Goal: Transaction & Acquisition: Book appointment/travel/reservation

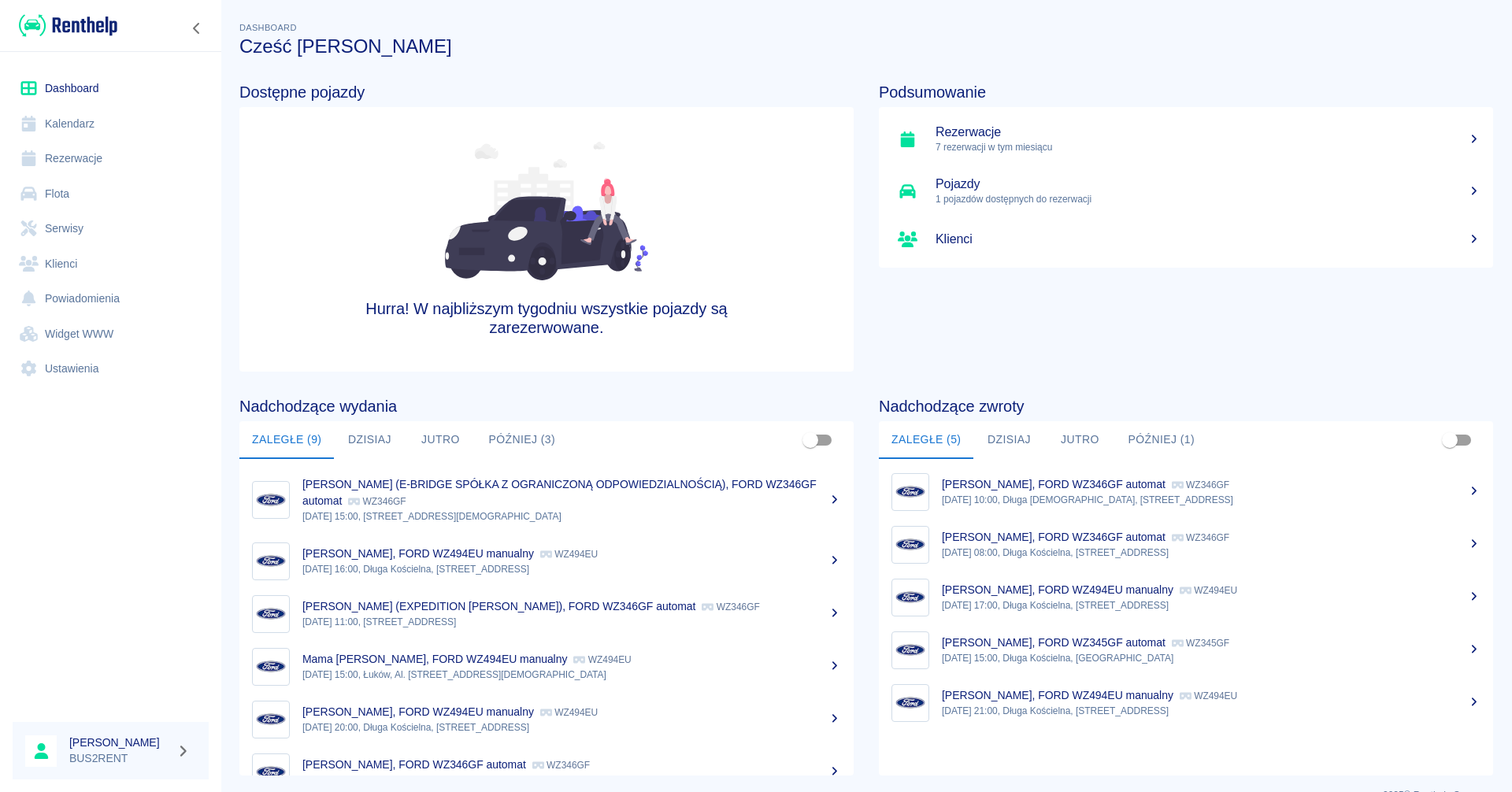
click at [85, 125] on link "Kalendarz" at bounding box center [111, 124] width 196 height 35
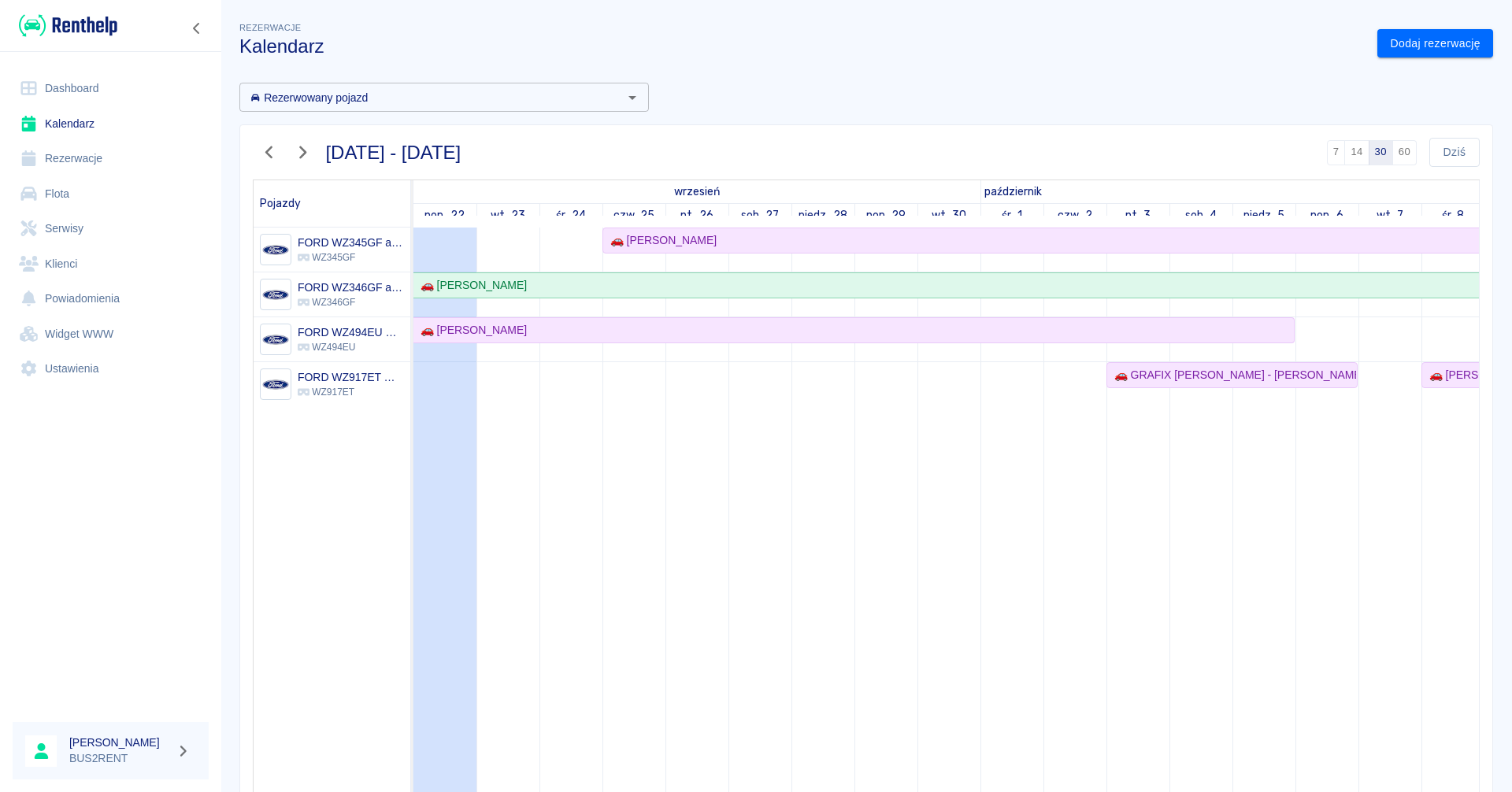
click at [457, 379] on td at bounding box center [444, 517] width 63 height 581
click at [1422, 44] on link "Dodaj rezerwację" at bounding box center [1435, 44] width 116 height 29
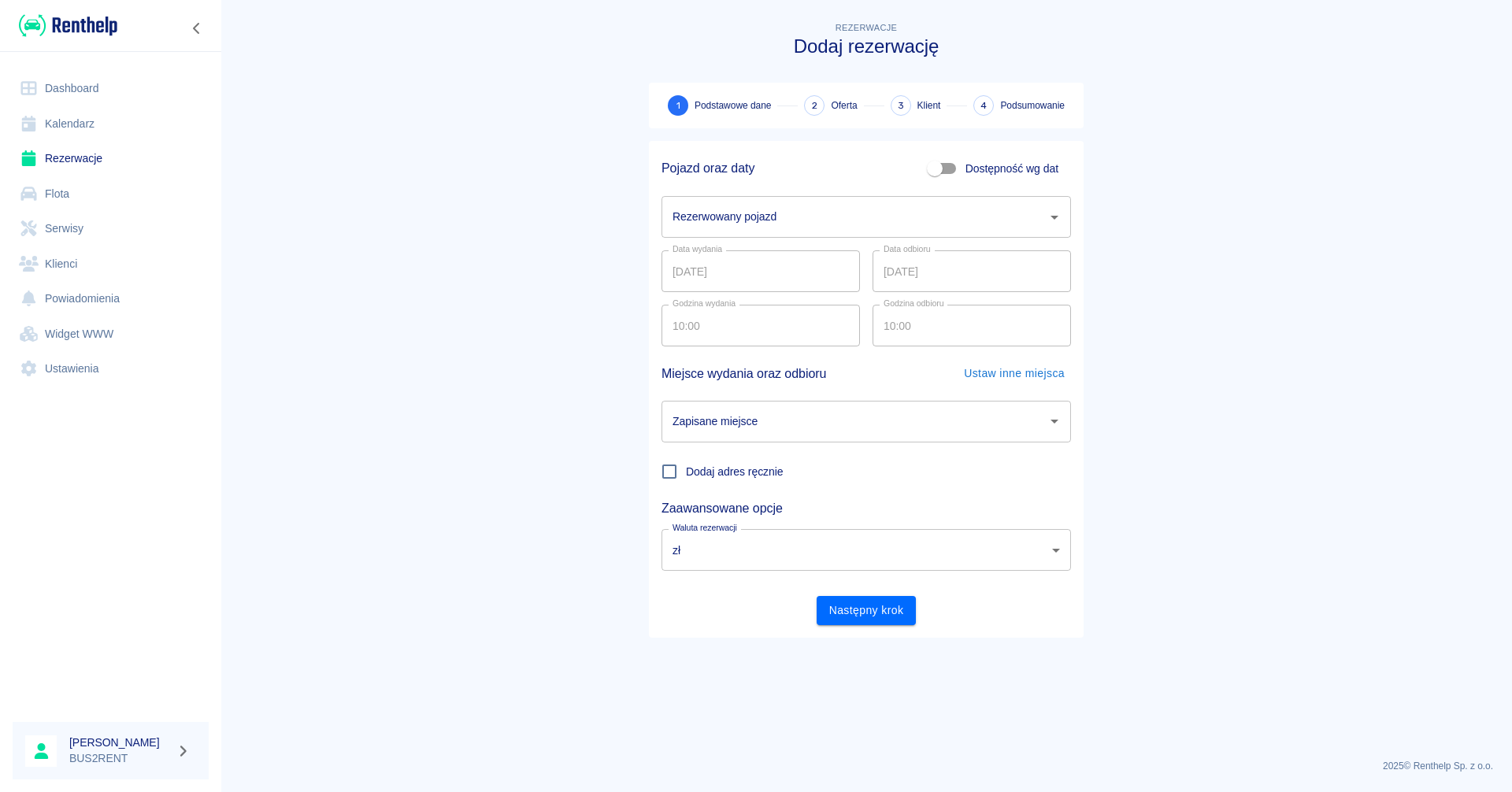
click at [762, 213] on input "Rezerwowany pojazd" at bounding box center [854, 217] width 372 height 28
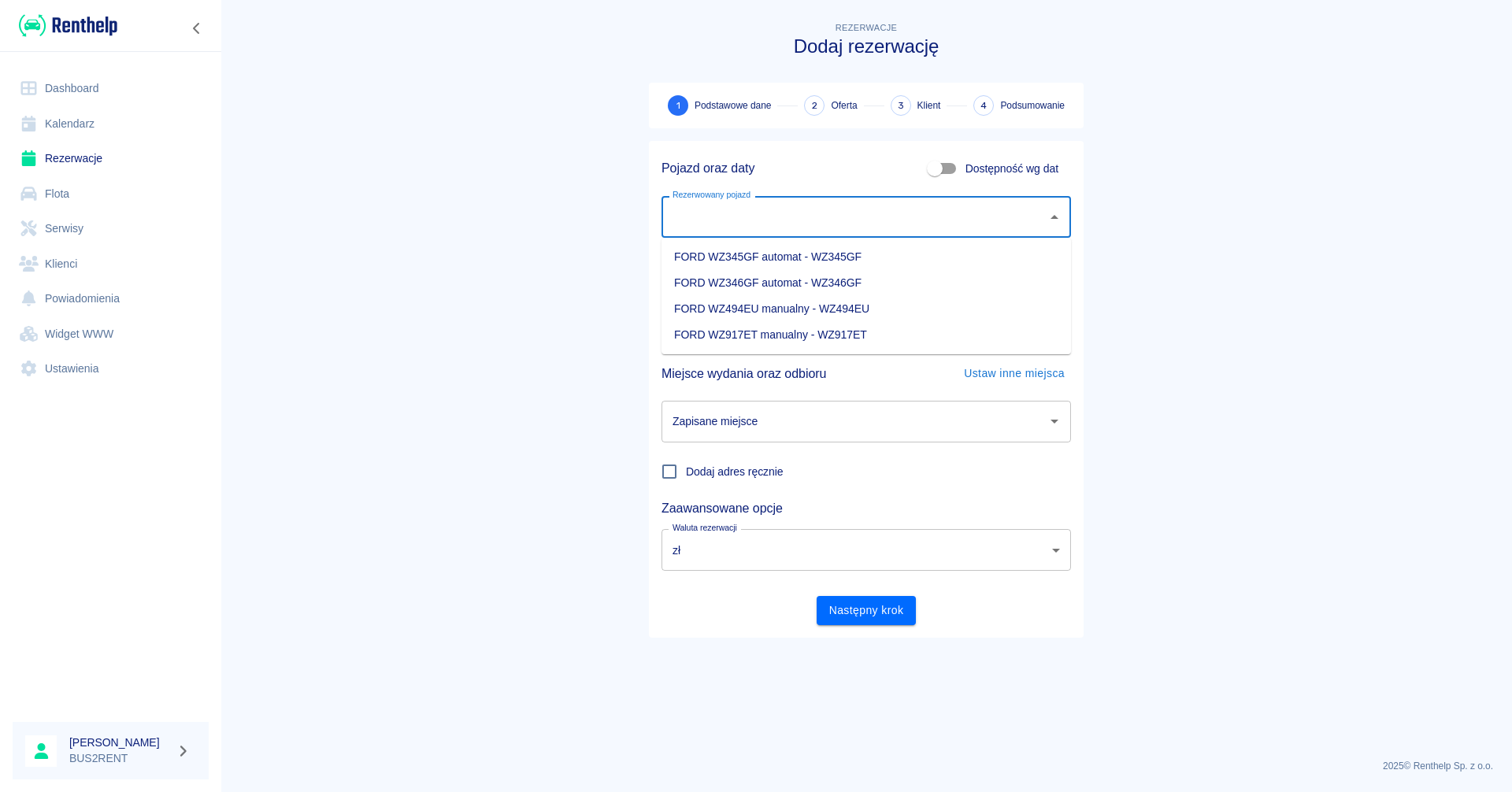
drag, startPoint x: 755, startPoint y: 329, endPoint x: 746, endPoint y: 327, distance: 9.2
click at [754, 329] on li "FORD WZ917ET manualny - WZ917ET" at bounding box center [867, 335] width 410 height 26
type input "FORD WZ917ET manualny - WZ917ET"
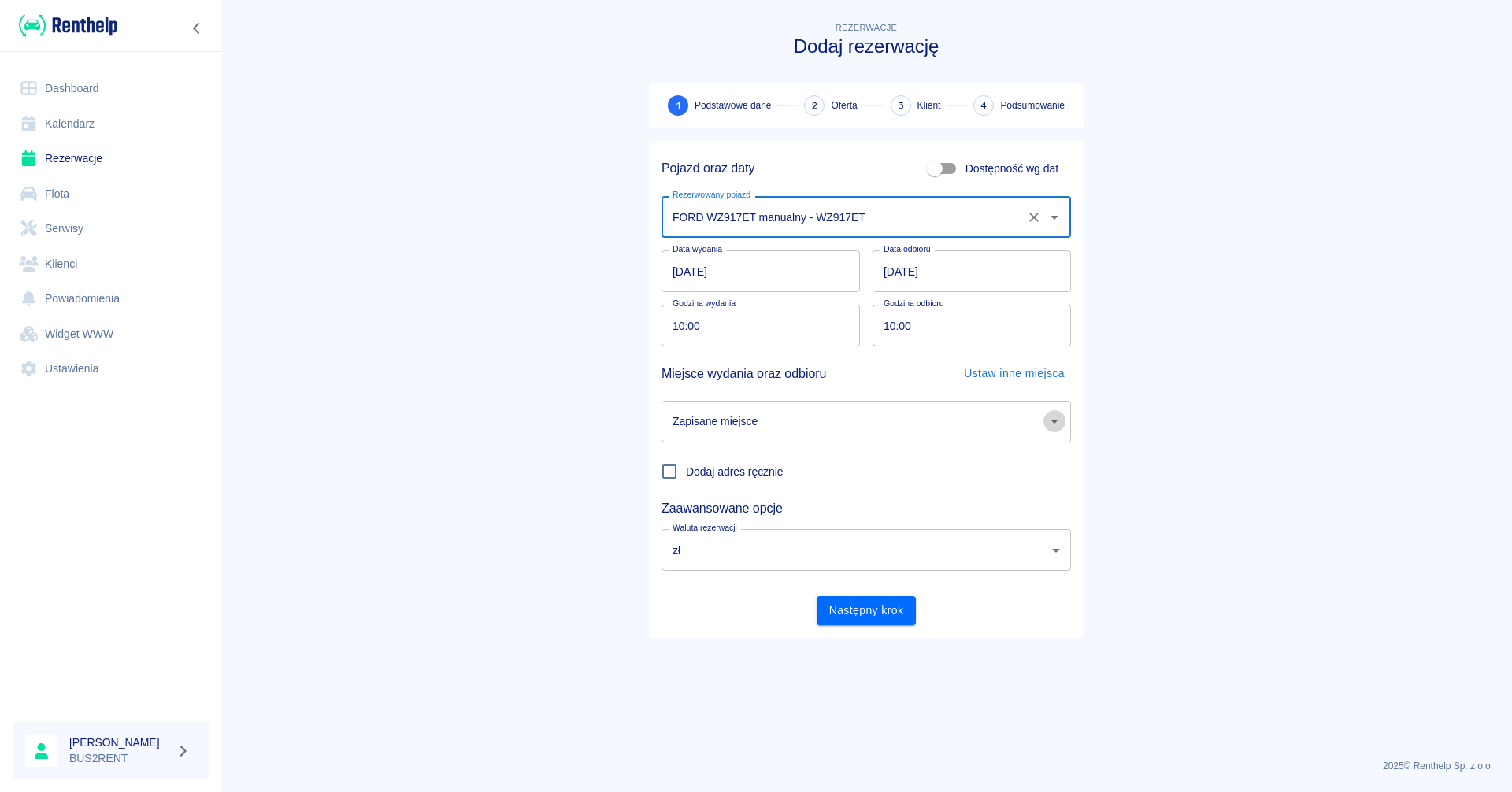
click at [1058, 421] on icon "Otwórz" at bounding box center [1054, 421] width 19 height 19
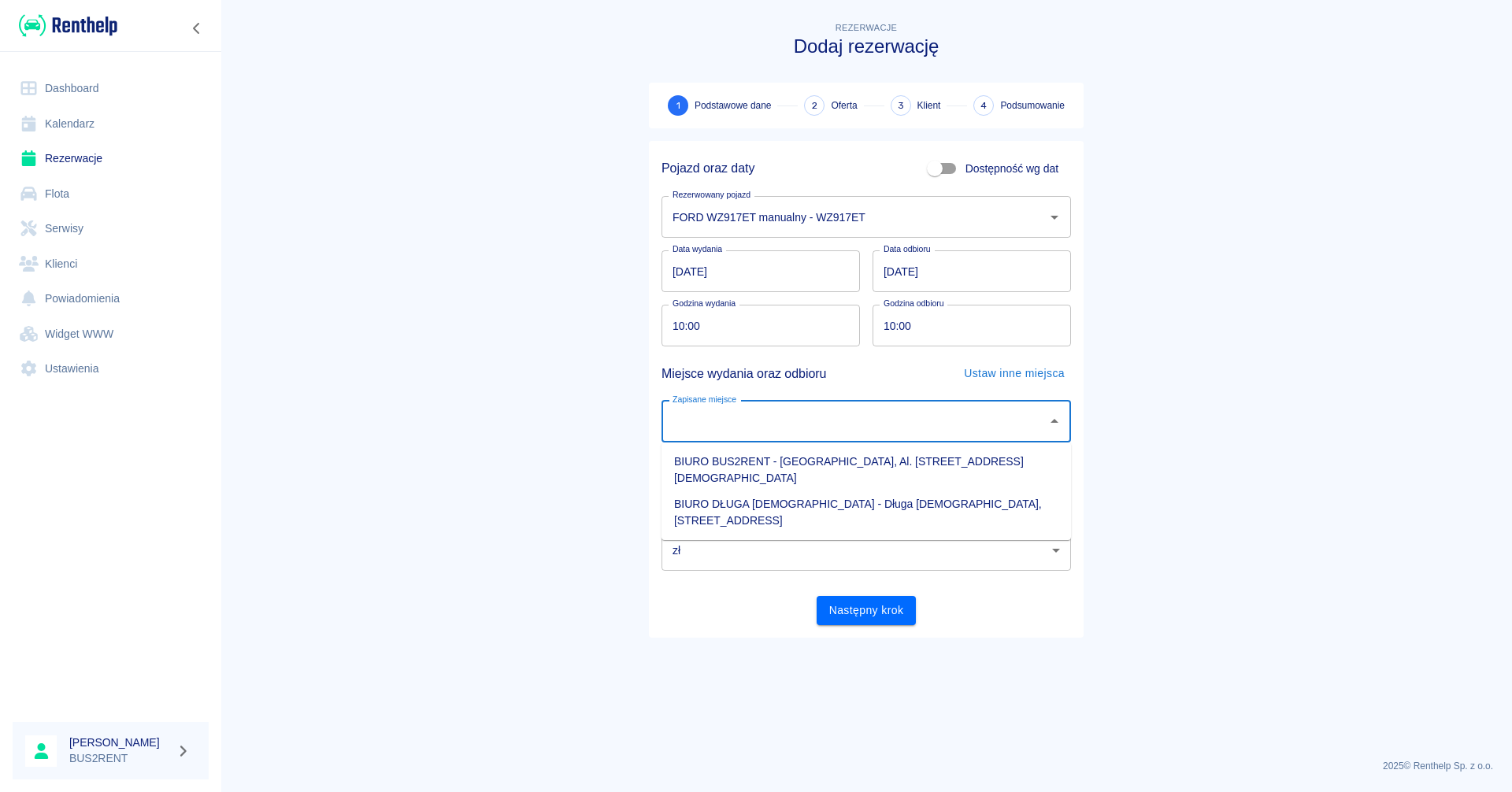
click at [760, 463] on li "BIURO BUS2RENT - [GEOGRAPHIC_DATA], Al. [STREET_ADDRESS][DEMOGRAPHIC_DATA]" at bounding box center [867, 469] width 410 height 42
type input "BIURO BUS2RENT - [GEOGRAPHIC_DATA], Al. [STREET_ADDRESS][DEMOGRAPHIC_DATA]"
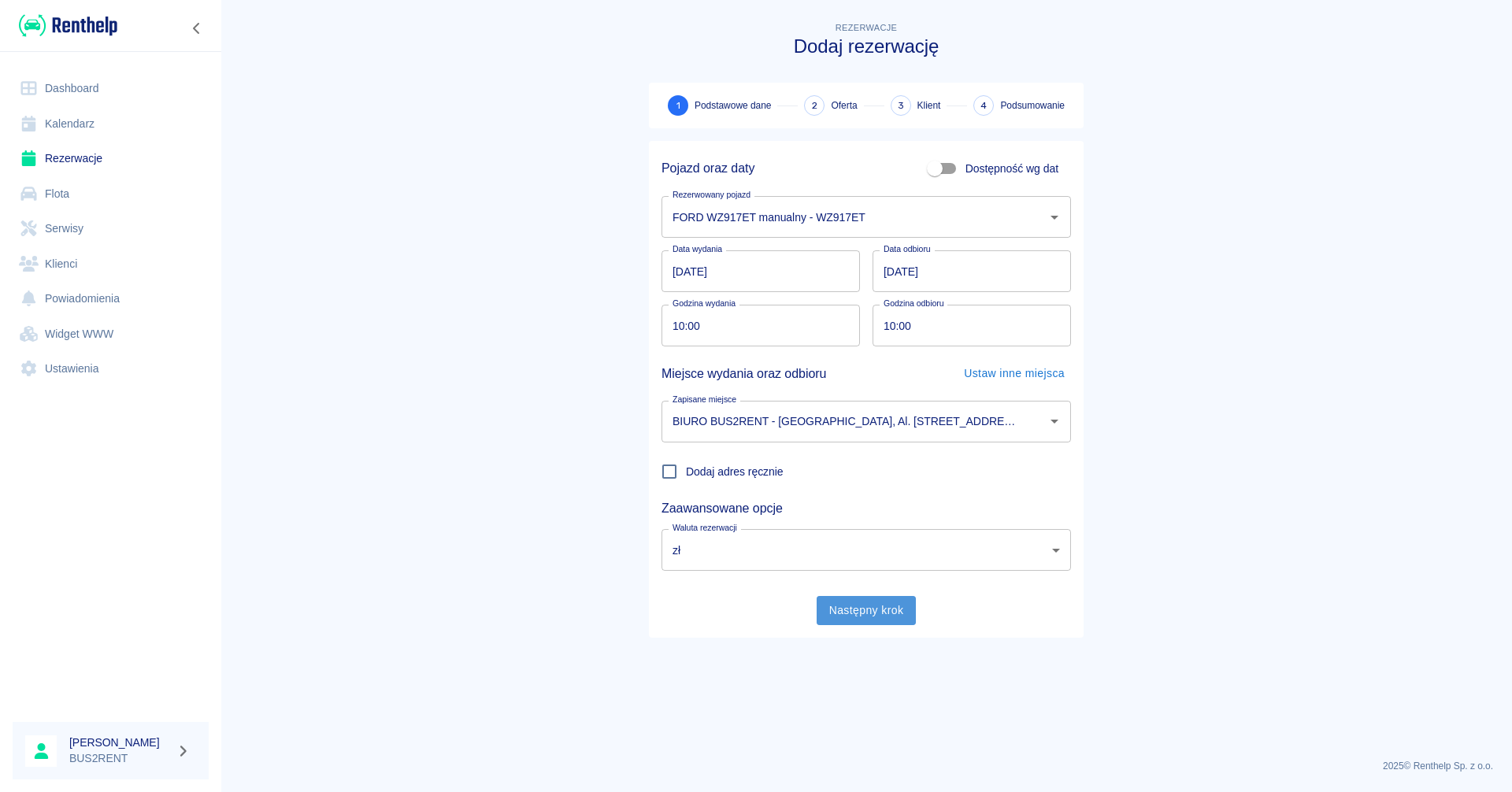
click at [871, 606] on button "Następny krok" at bounding box center [867, 611] width 100 height 29
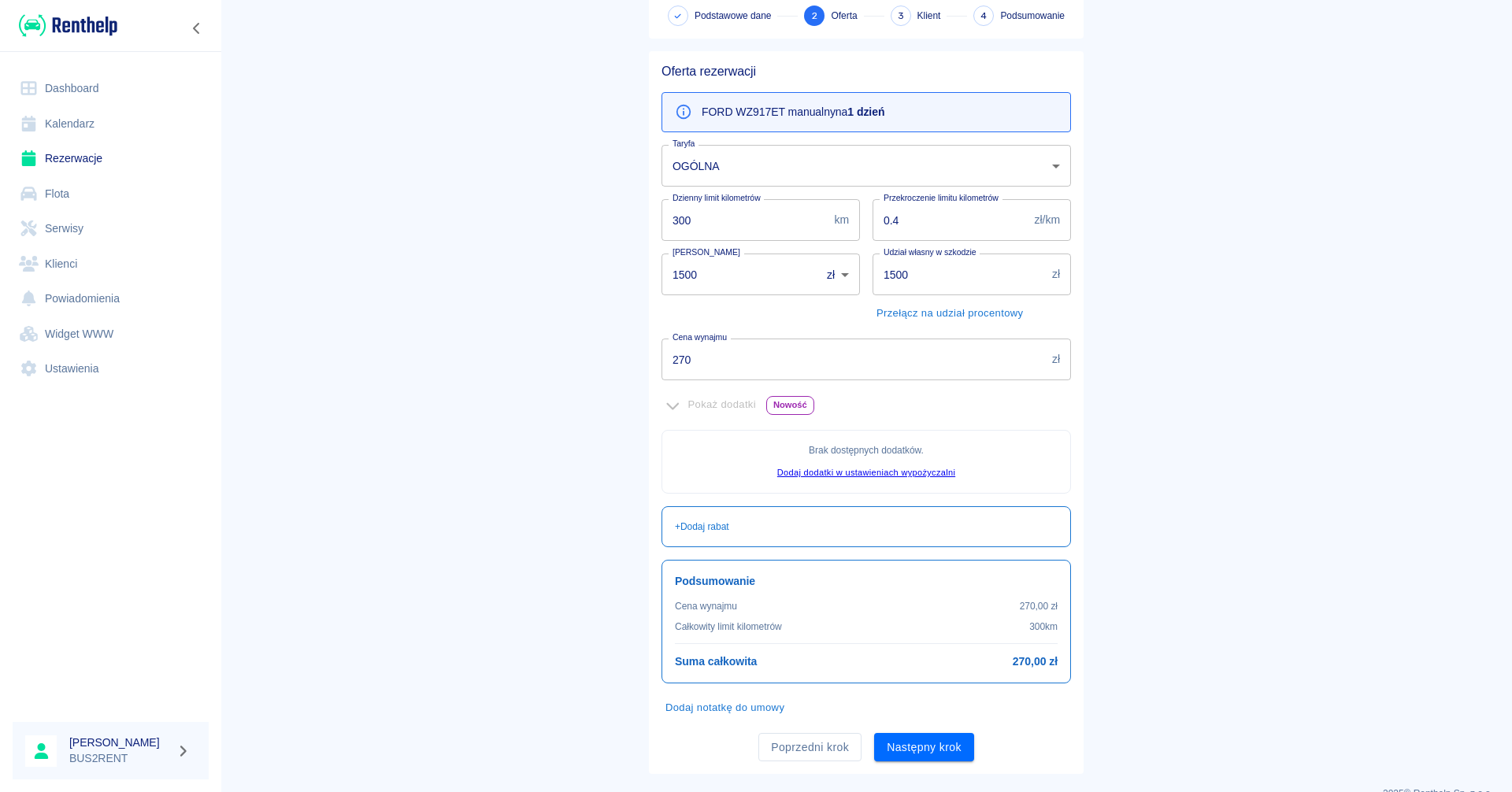
scroll to position [117, 0]
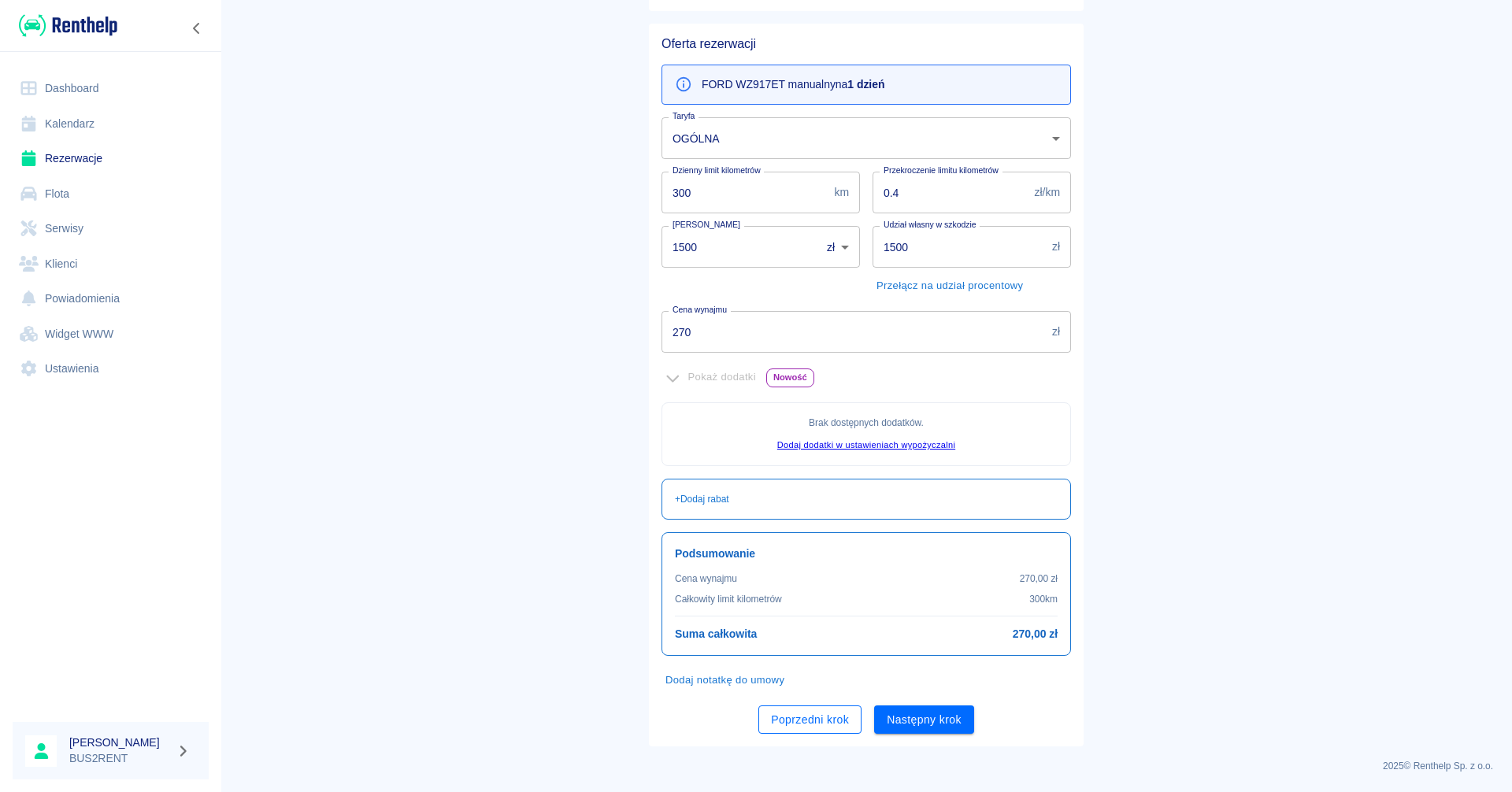
click at [804, 718] on button "Poprzedni krok" at bounding box center [810, 720] width 103 height 29
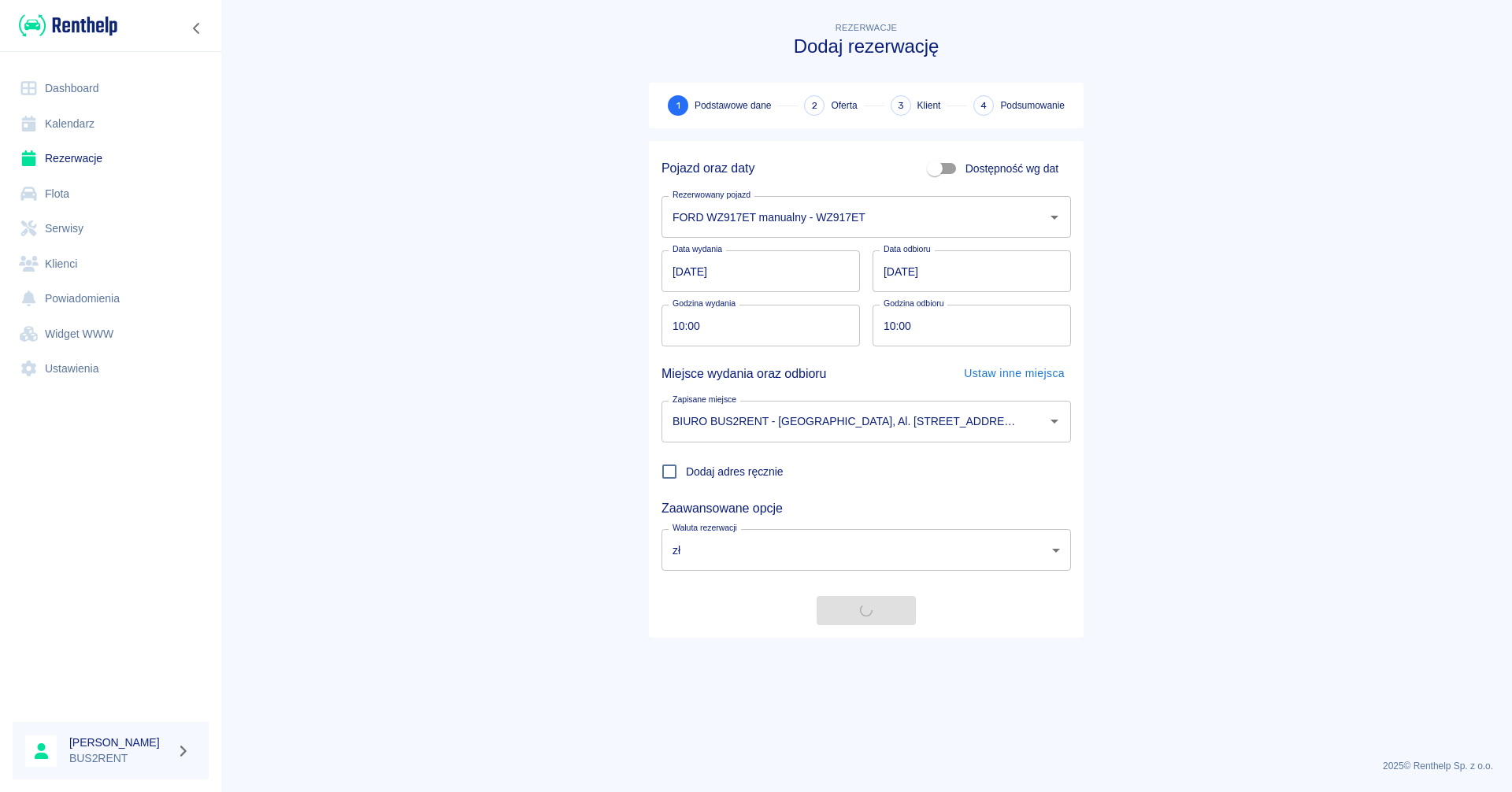
scroll to position [0, 0]
click at [893, 267] on input "[DATE]" at bounding box center [972, 271] width 199 height 41
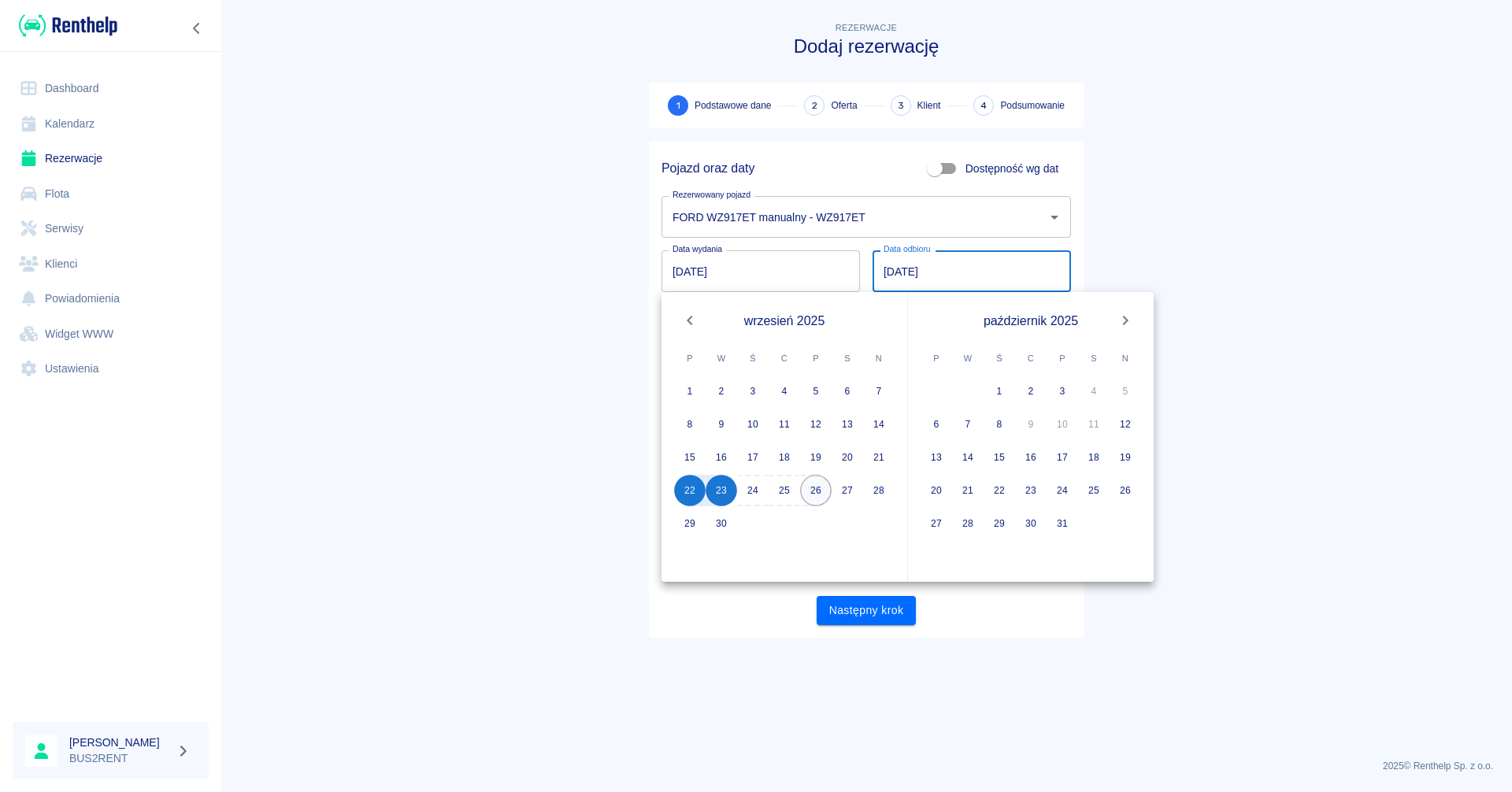
click at [824, 491] on button "26" at bounding box center [816, 491] width 31 height 31
type input "[DATE]"
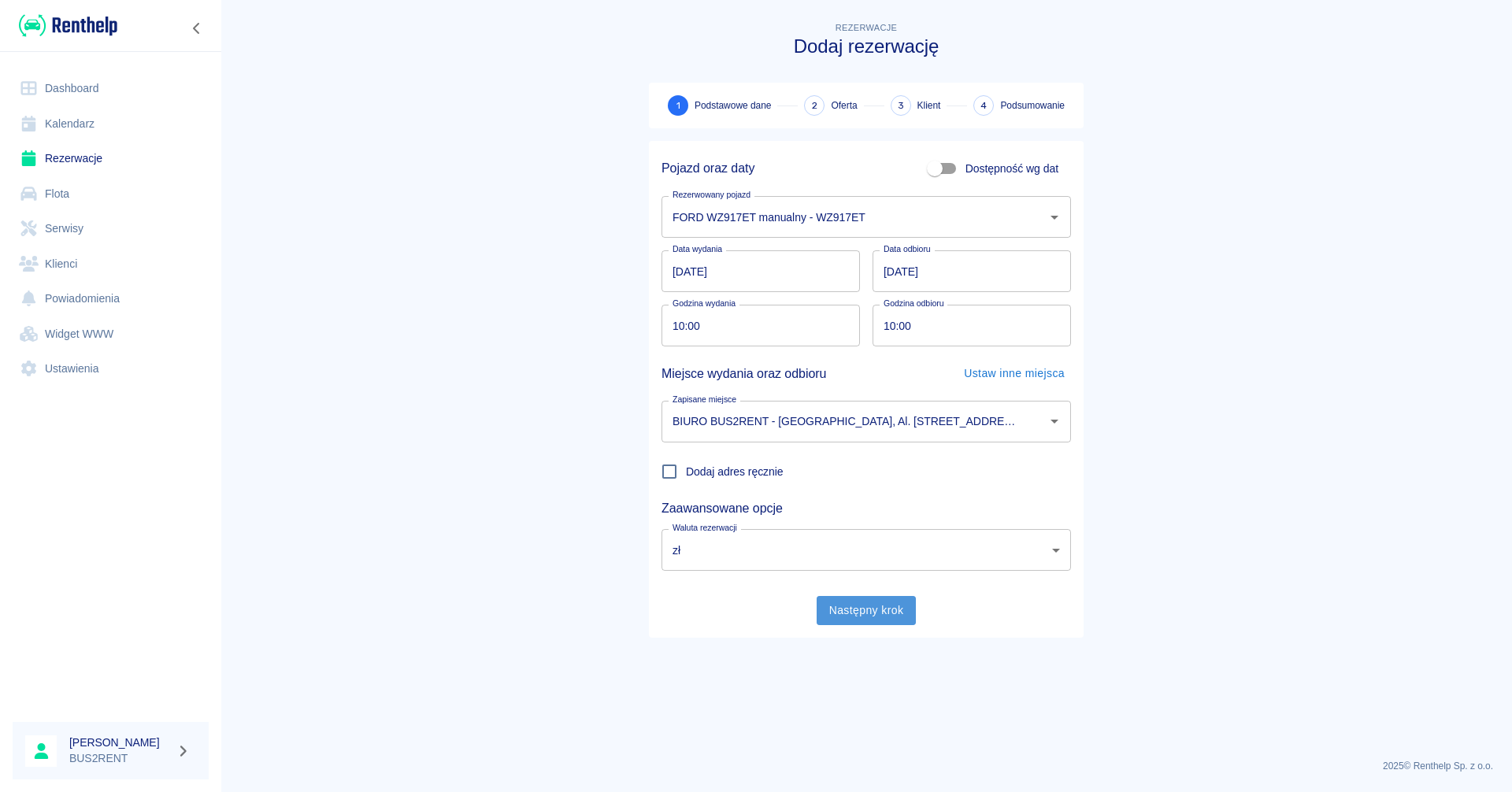
click at [884, 608] on button "Następny krok" at bounding box center [867, 611] width 100 height 29
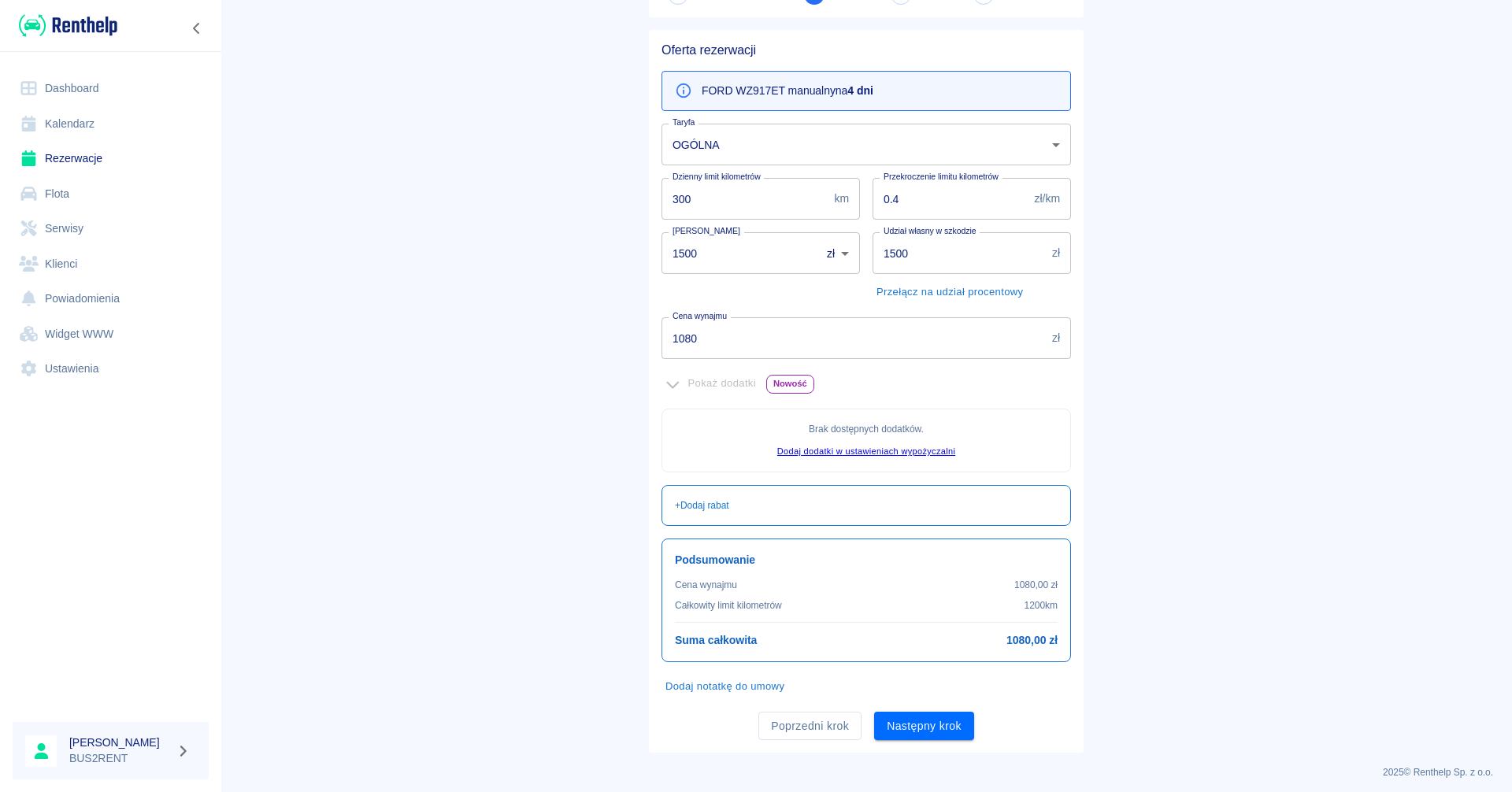
scroll to position [117, 0]
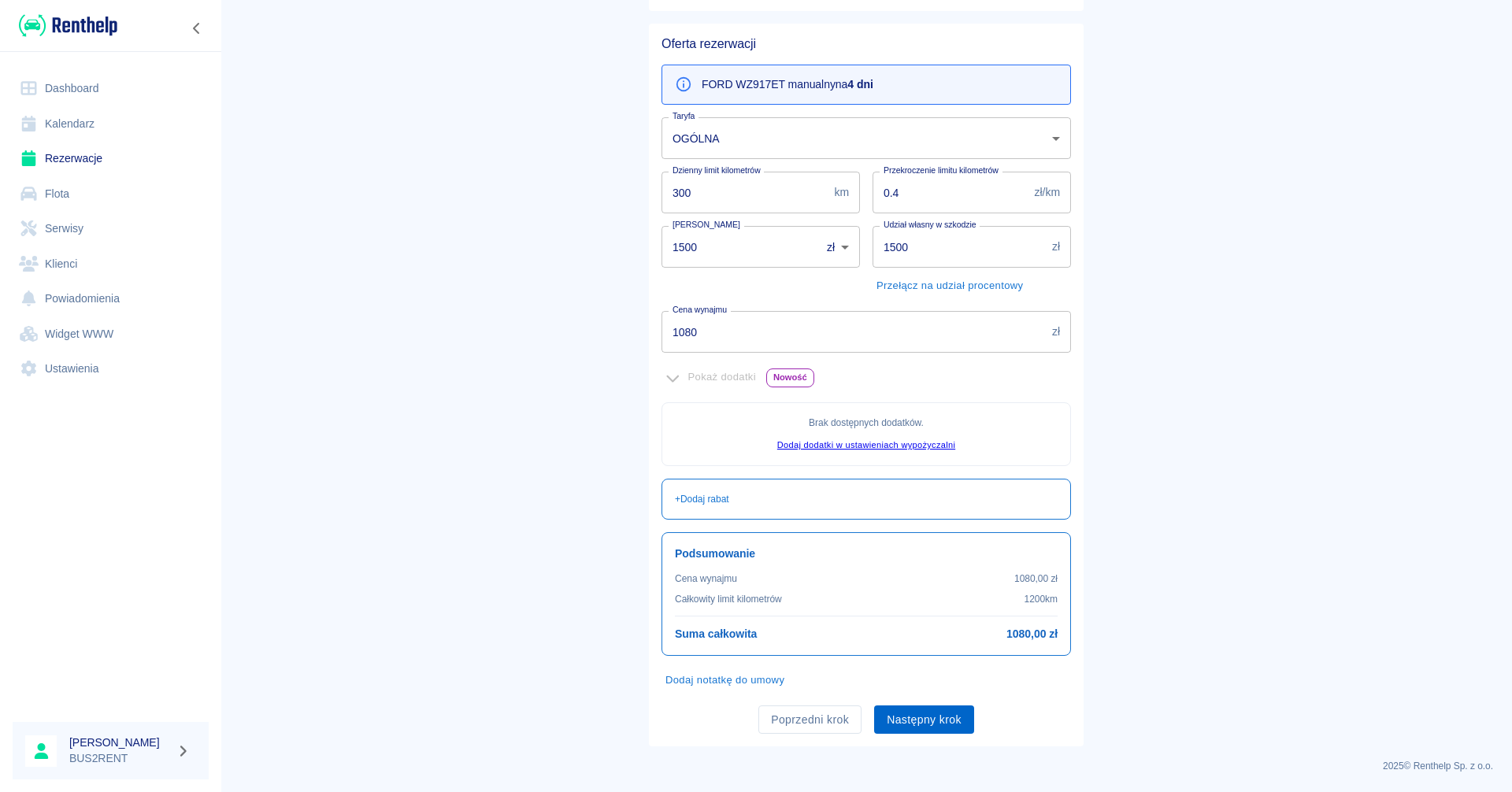
click at [918, 717] on button "Następny krok" at bounding box center [924, 720] width 100 height 29
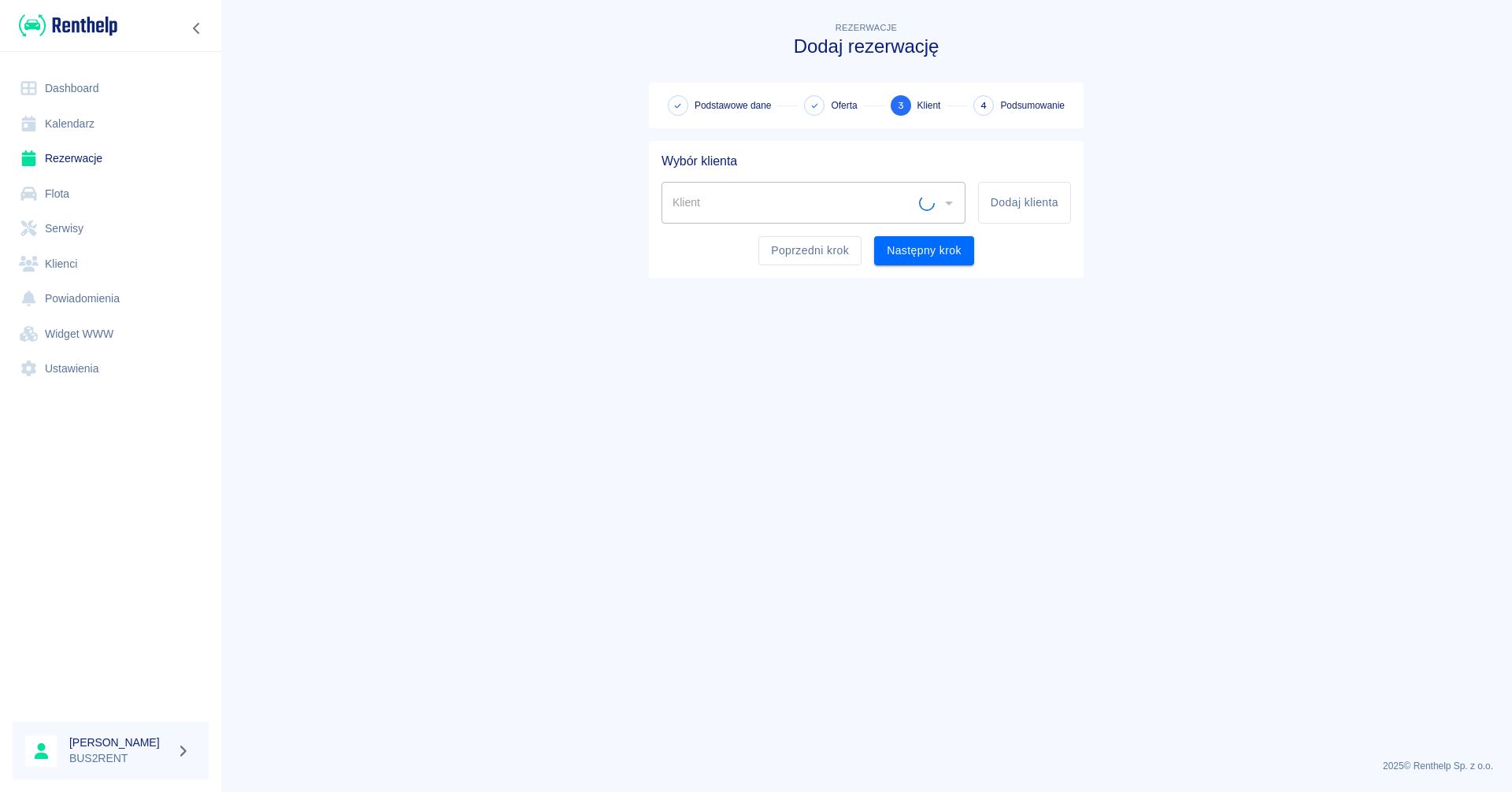
scroll to position [0, 0]
click at [941, 211] on icon "Otwórz" at bounding box center [949, 203] width 19 height 19
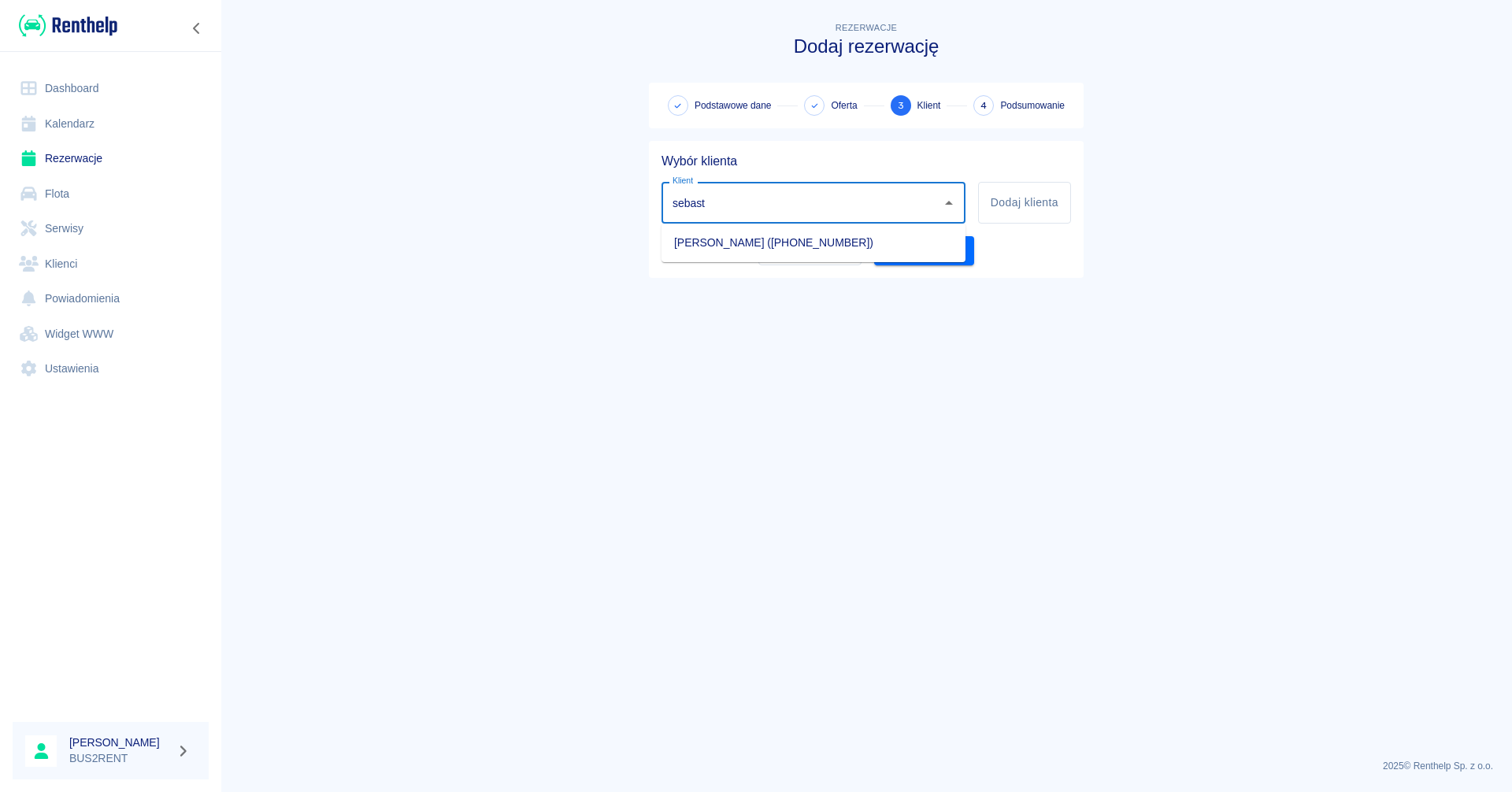
drag, startPoint x: 718, startPoint y: 200, endPoint x: 641, endPoint y: 187, distance: 78.1
click at [641, 187] on div "Wybór klienta Klient sebast Klient Dodaj klienta Poprzedni krok Następny krok" at bounding box center [860, 203] width 448 height 149
click at [720, 243] on li "[PERSON_NAME] ([PHONE_NUMBER])" at bounding box center [814, 243] width 304 height 26
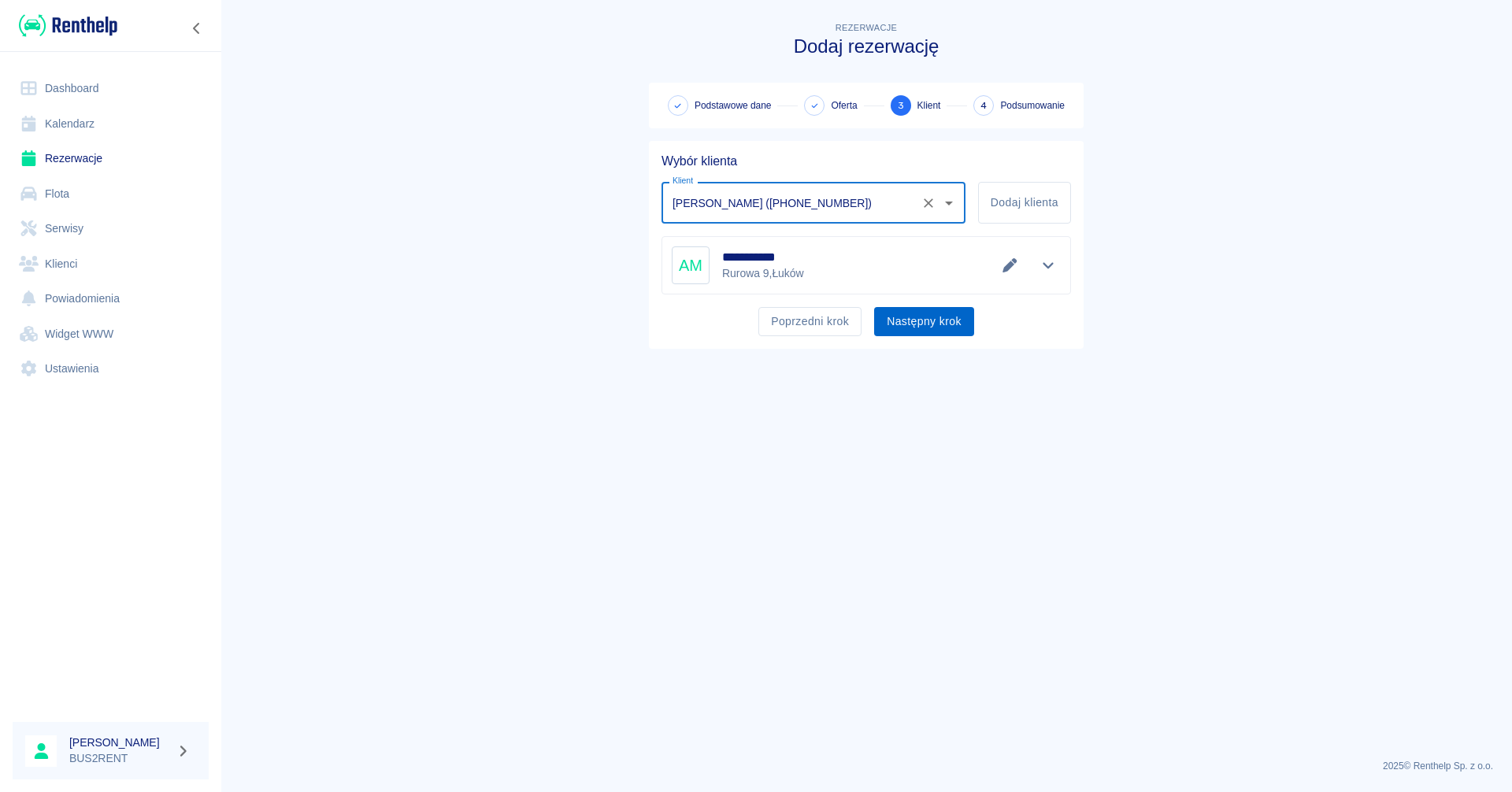
type input "[PERSON_NAME] ([PHONE_NUMBER])"
click at [928, 324] on button "Następny krok" at bounding box center [924, 321] width 100 height 29
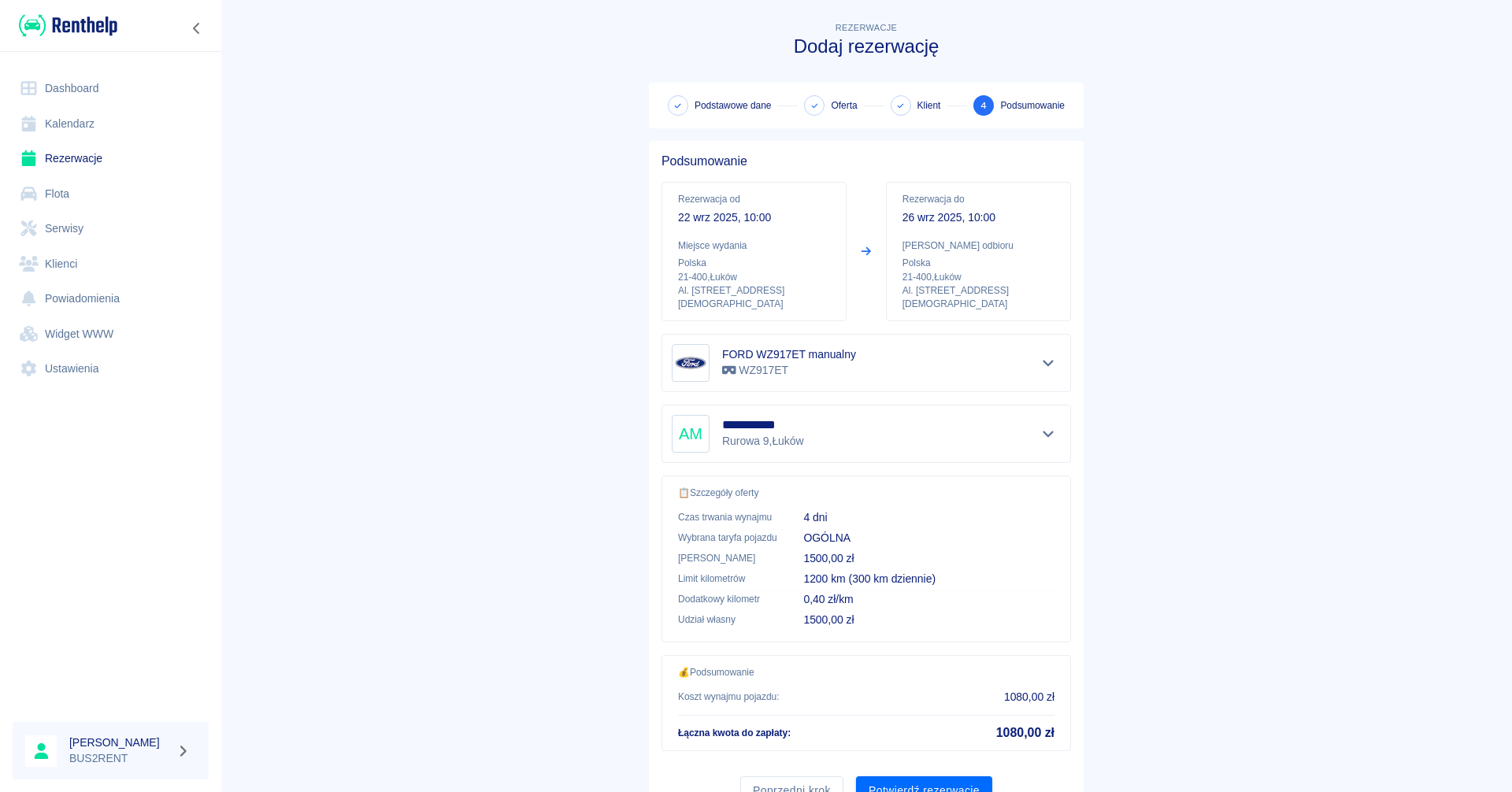
scroll to position [58, 0]
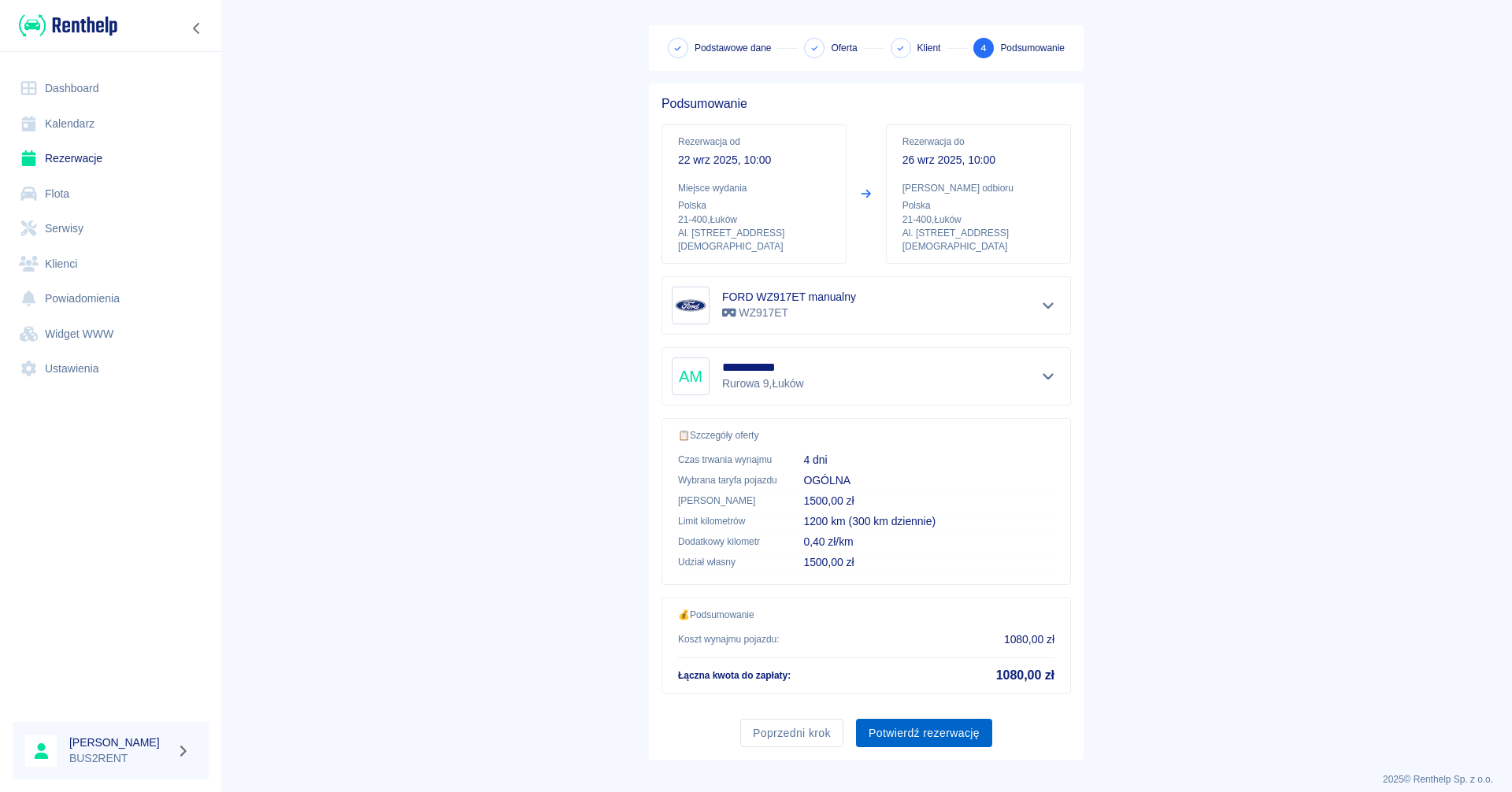
click at [918, 719] on button "Potwierdź rezerwację" at bounding box center [924, 733] width 137 height 29
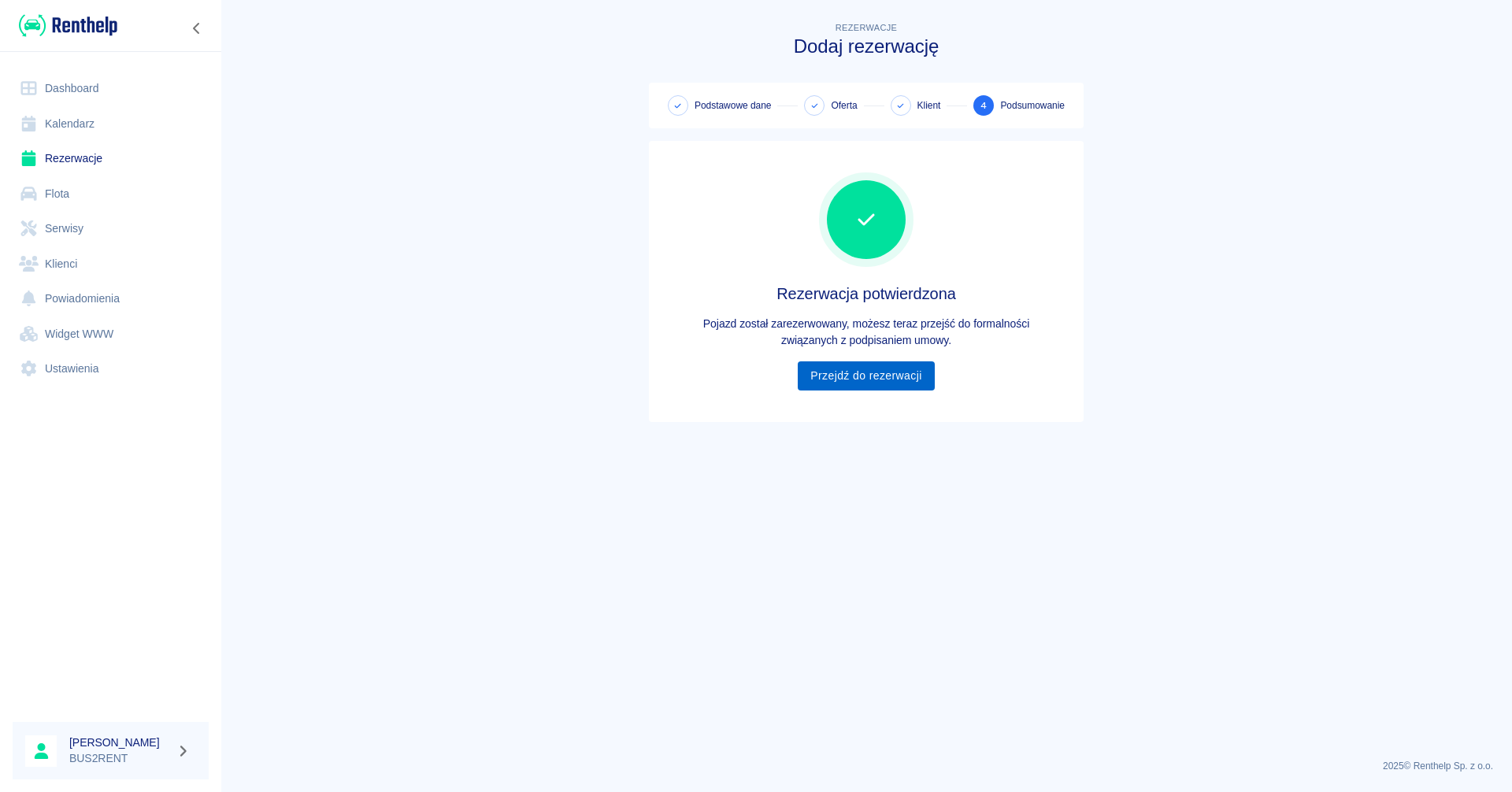
click at [861, 374] on link "Przejdź do rezerwacji" at bounding box center [866, 376] width 137 height 29
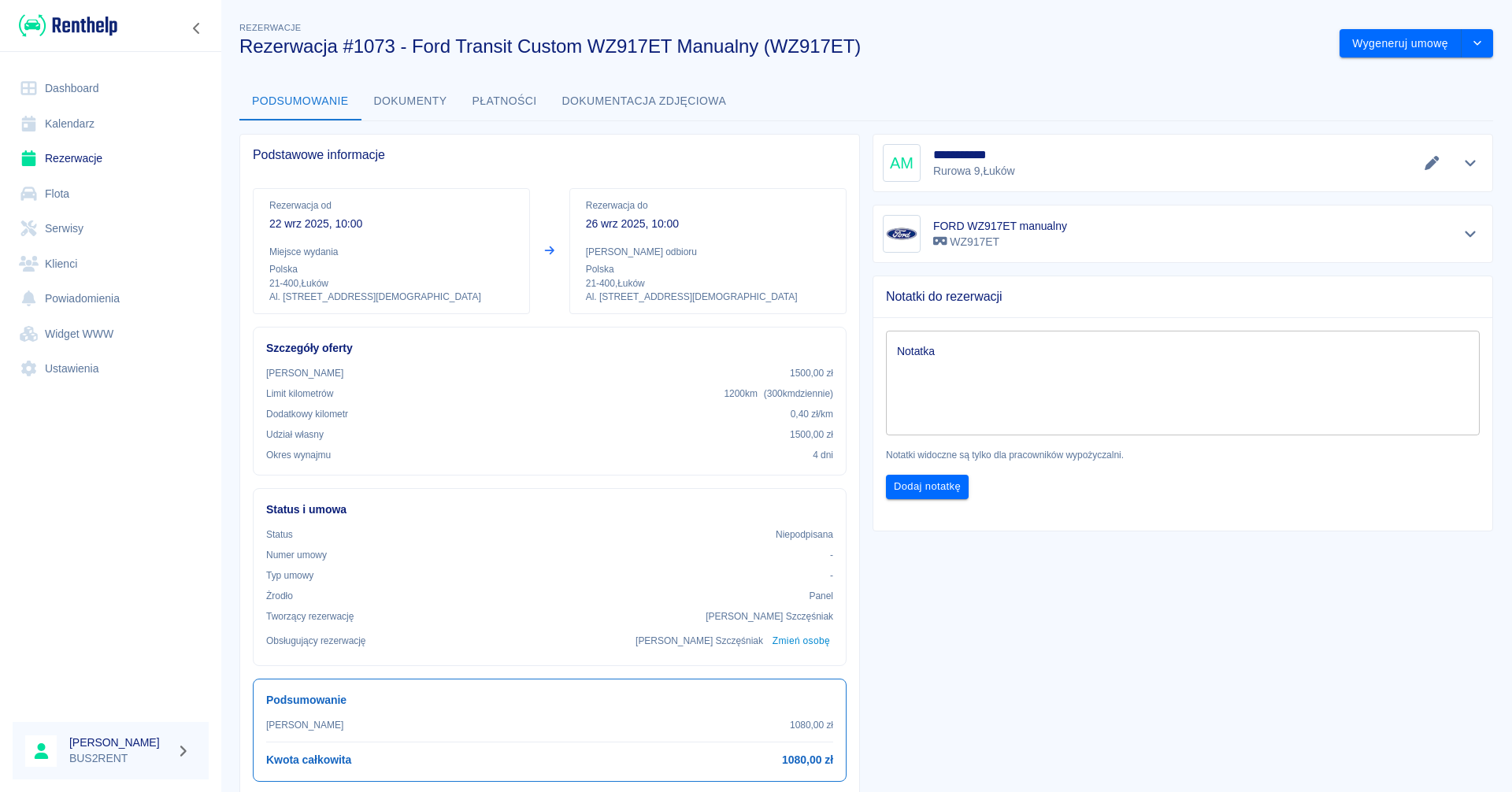
click at [89, 124] on link "Kalendarz" at bounding box center [111, 124] width 196 height 35
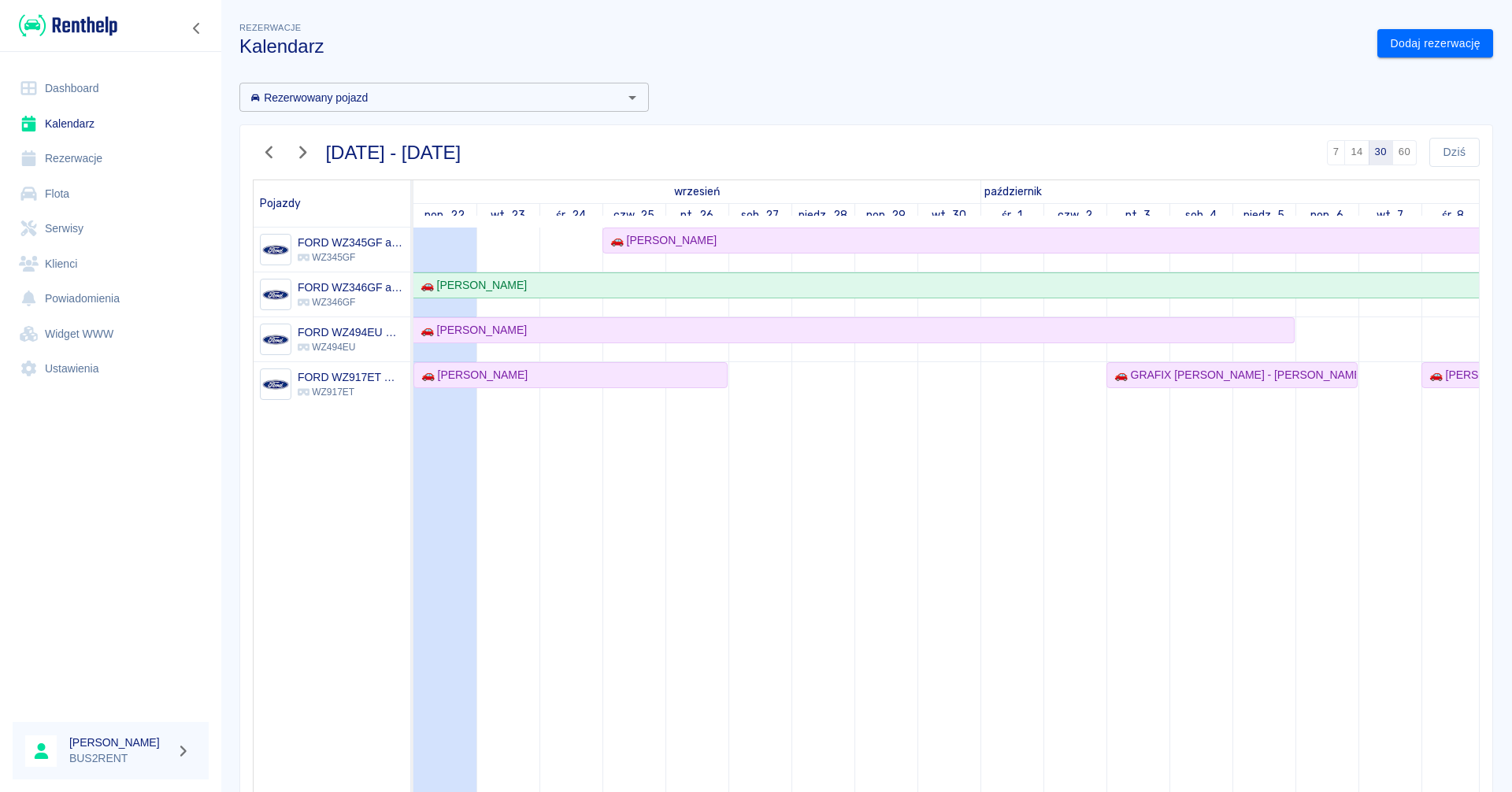
scroll to position [79, 0]
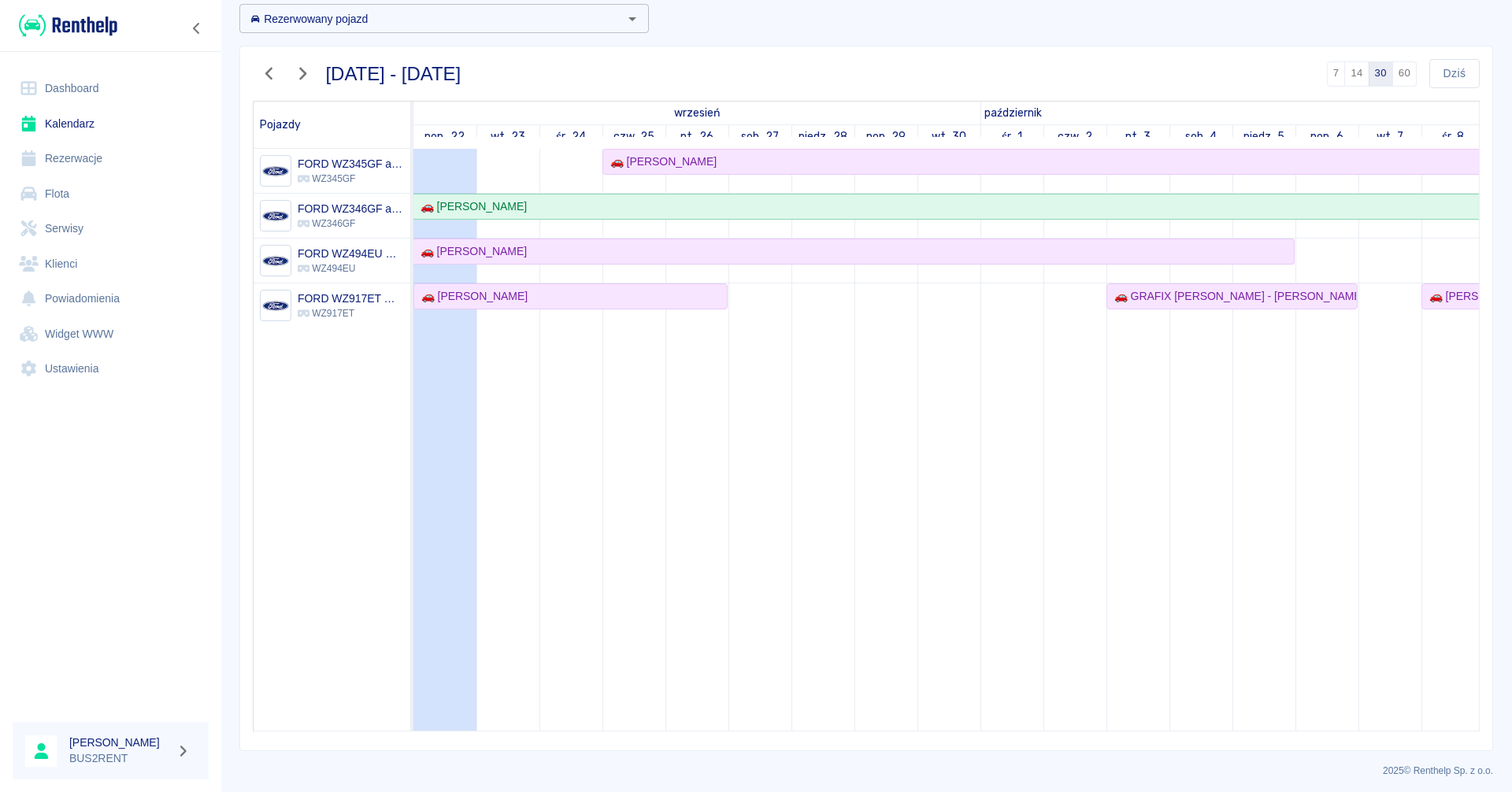
click at [103, 158] on link "Rezerwacje" at bounding box center [111, 158] width 196 height 35
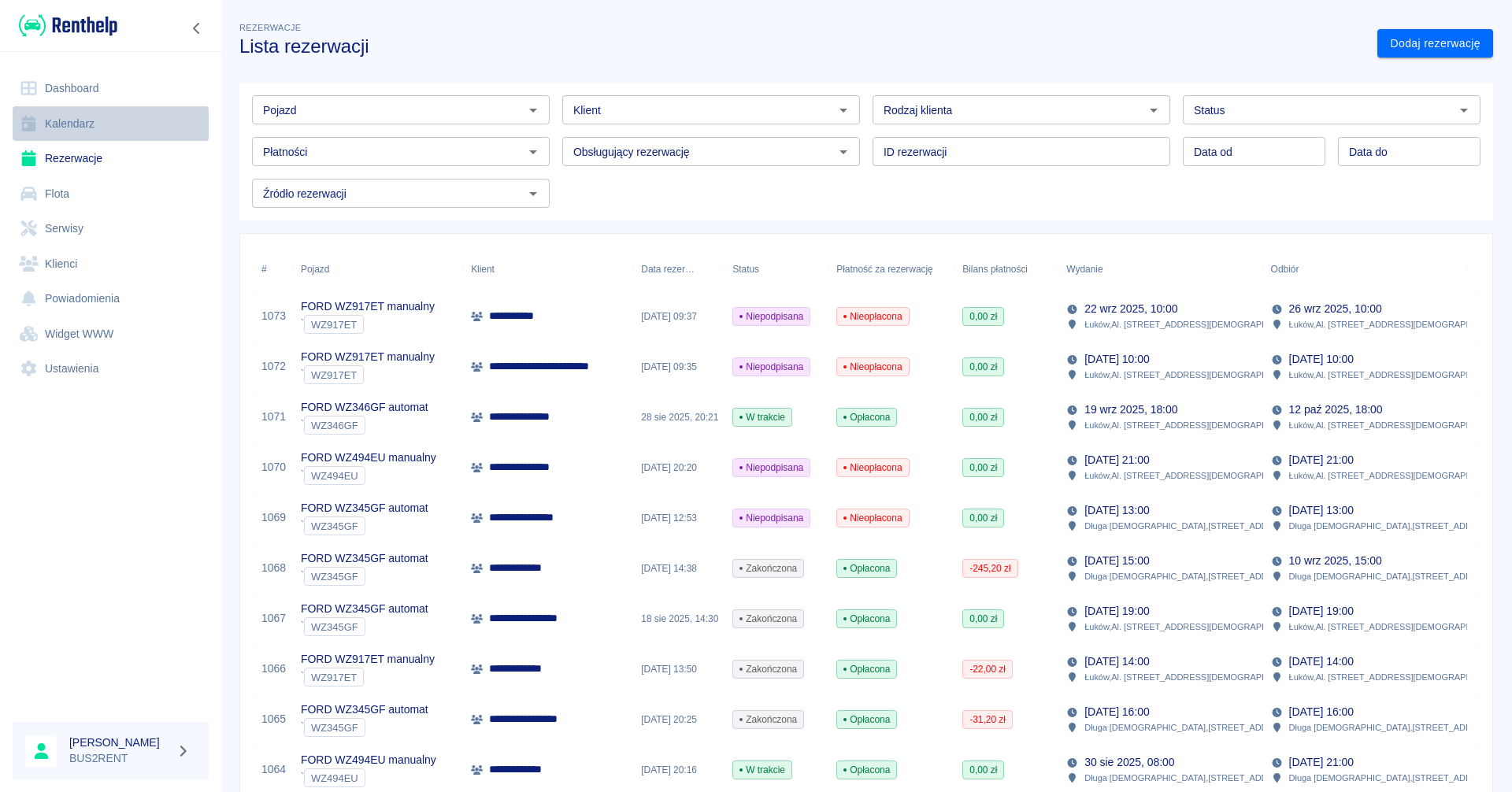
click at [80, 124] on link "Kalendarz" at bounding box center [111, 124] width 196 height 35
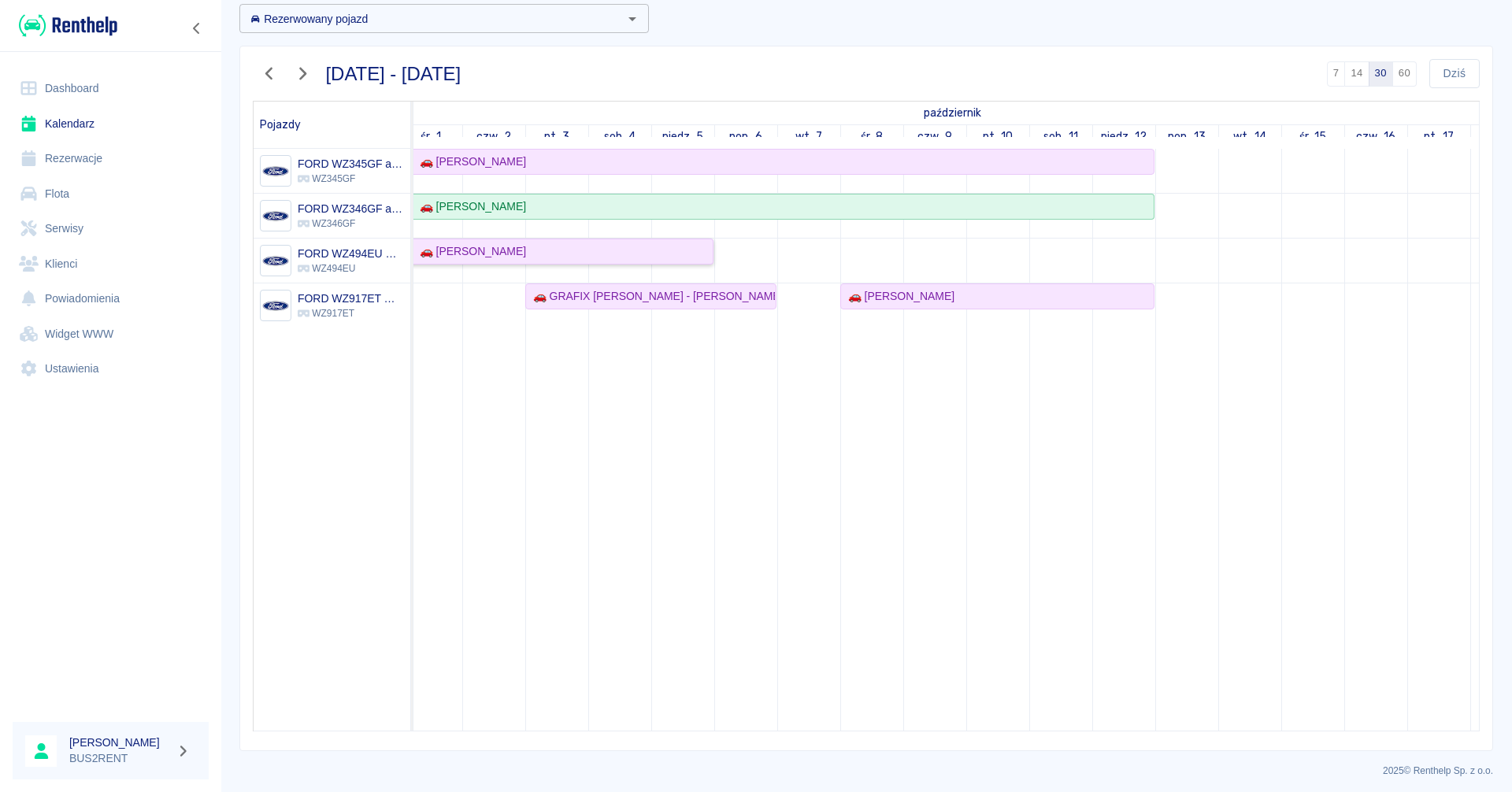
click at [478, 247] on div "🚗 [PERSON_NAME]" at bounding box center [469, 251] width 112 height 16
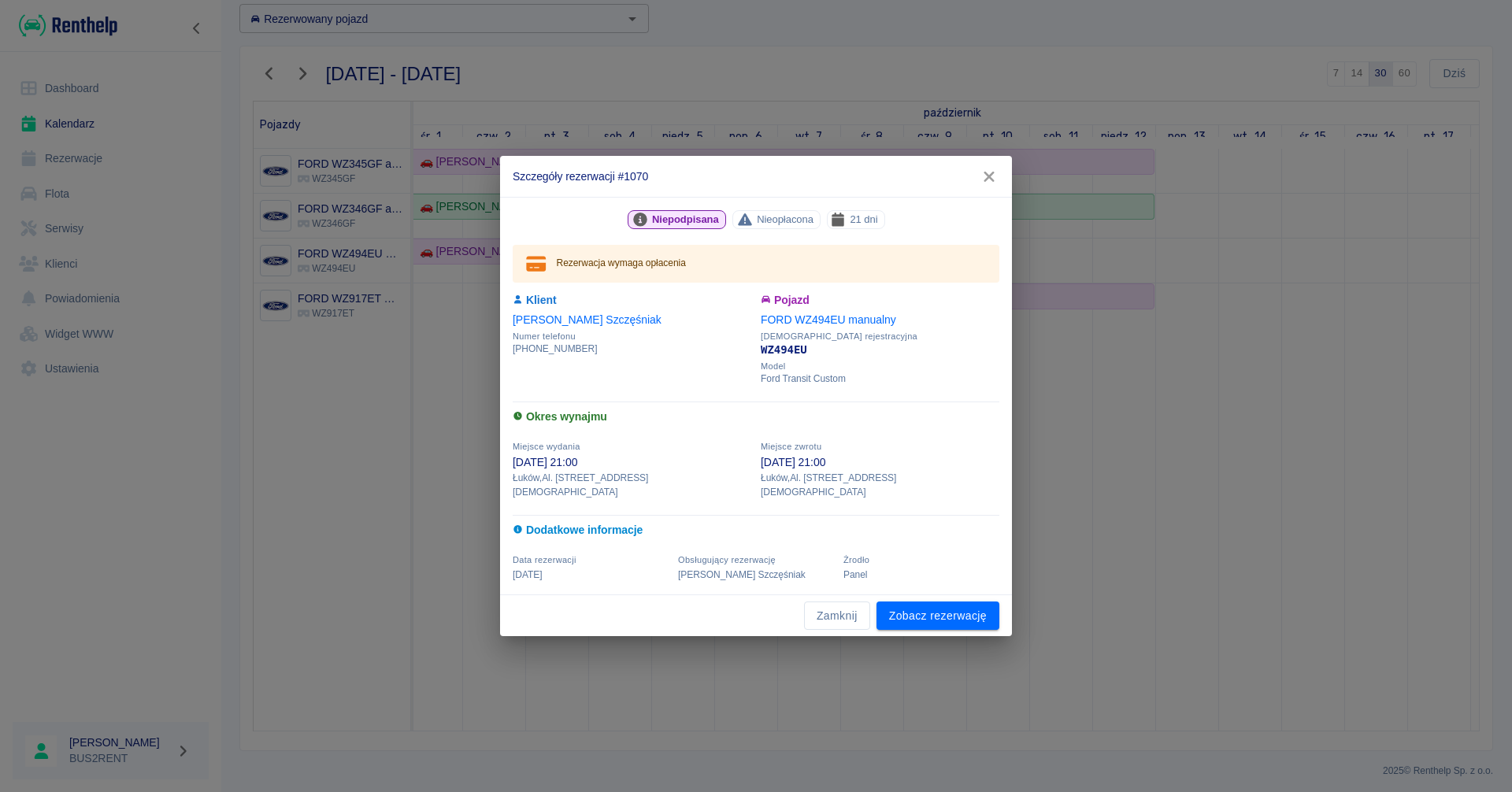
click at [988, 176] on icon "button" at bounding box center [989, 176] width 21 height 16
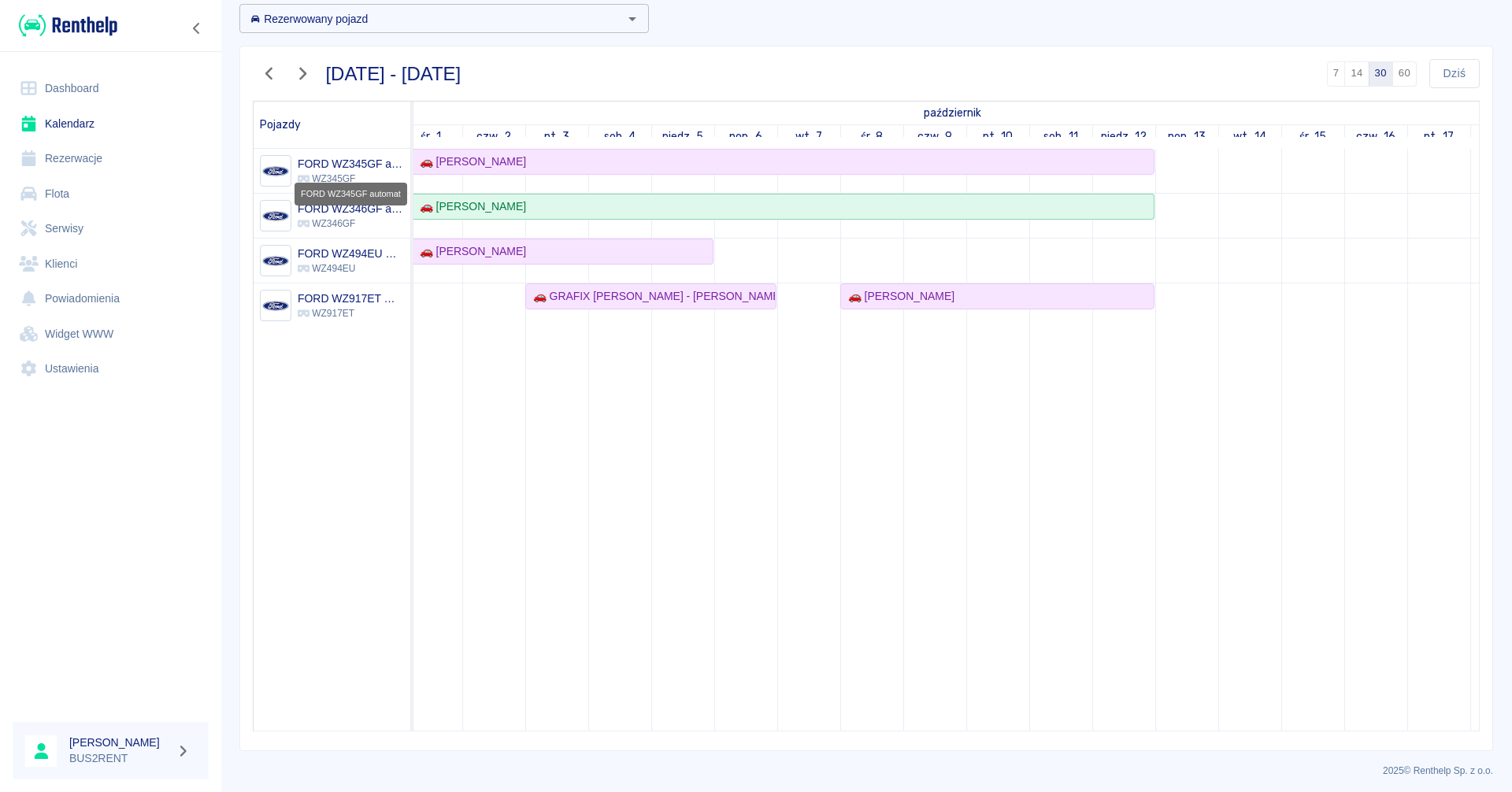
click at [354, 161] on h6 "FORD WZ345GF automat" at bounding box center [350, 163] width 106 height 16
click at [496, 155] on div "🚗 [PERSON_NAME]" at bounding box center [469, 162] width 112 height 16
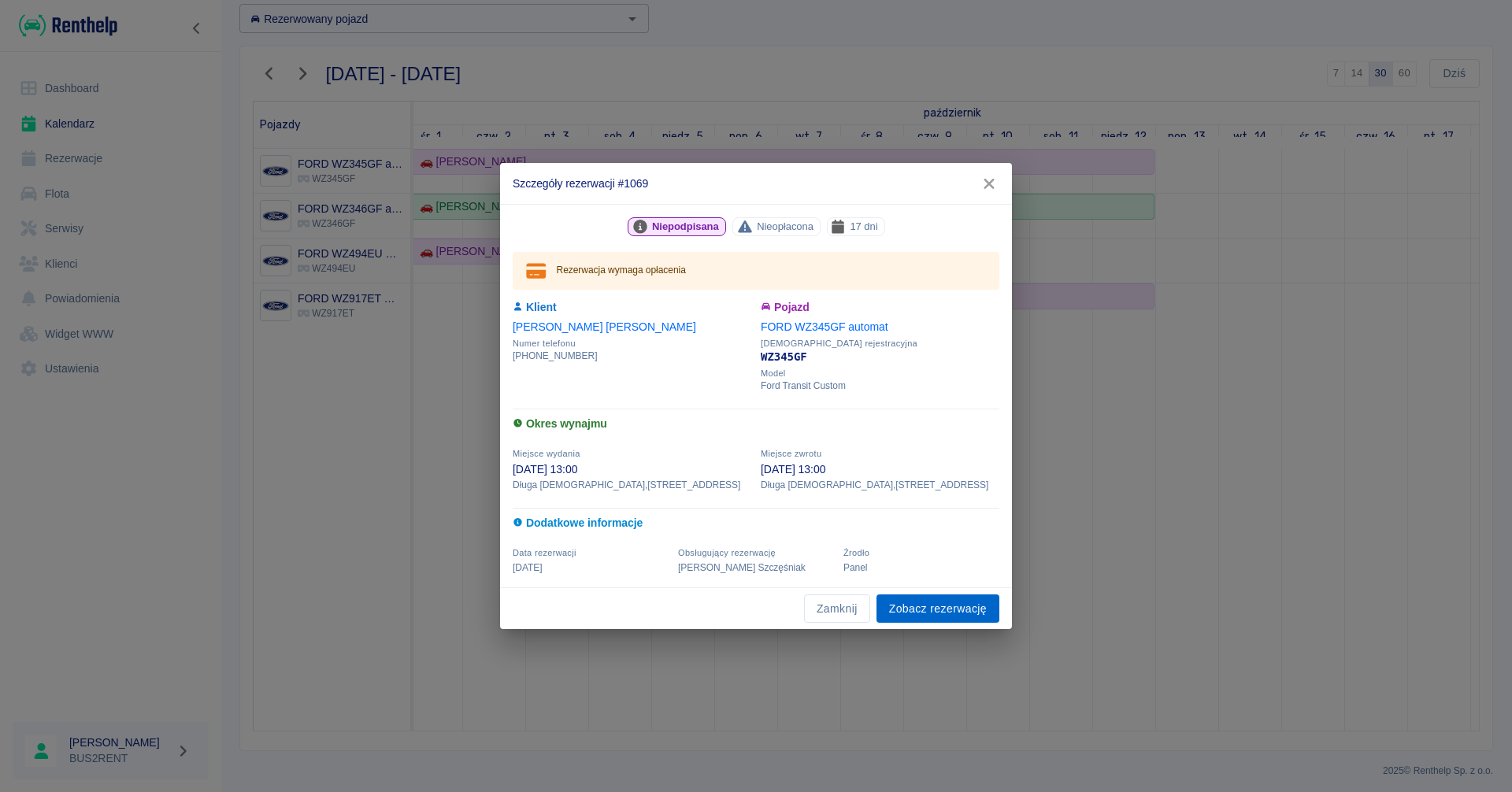
click at [929, 607] on link "Zobacz rezerwację" at bounding box center [937, 609] width 123 height 29
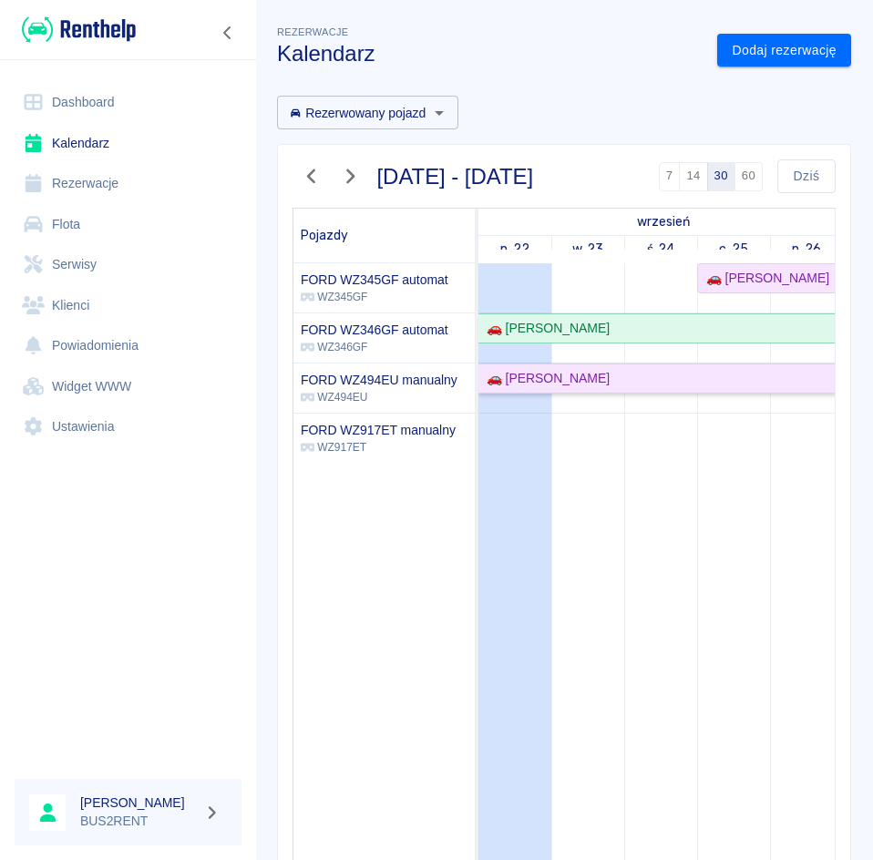
click at [585, 388] on div "🚗 [PERSON_NAME]" at bounding box center [544, 378] width 130 height 19
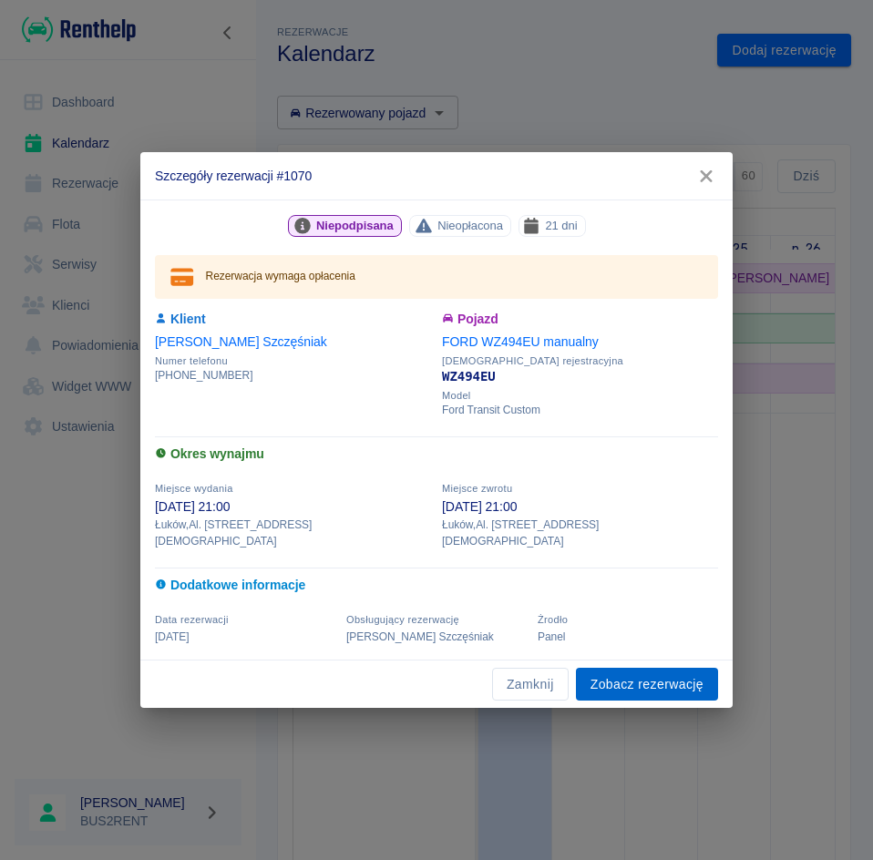
click at [624, 673] on link "Zobacz rezerwację" at bounding box center [647, 685] width 142 height 34
